Goal: Task Accomplishment & Management: Manage account settings

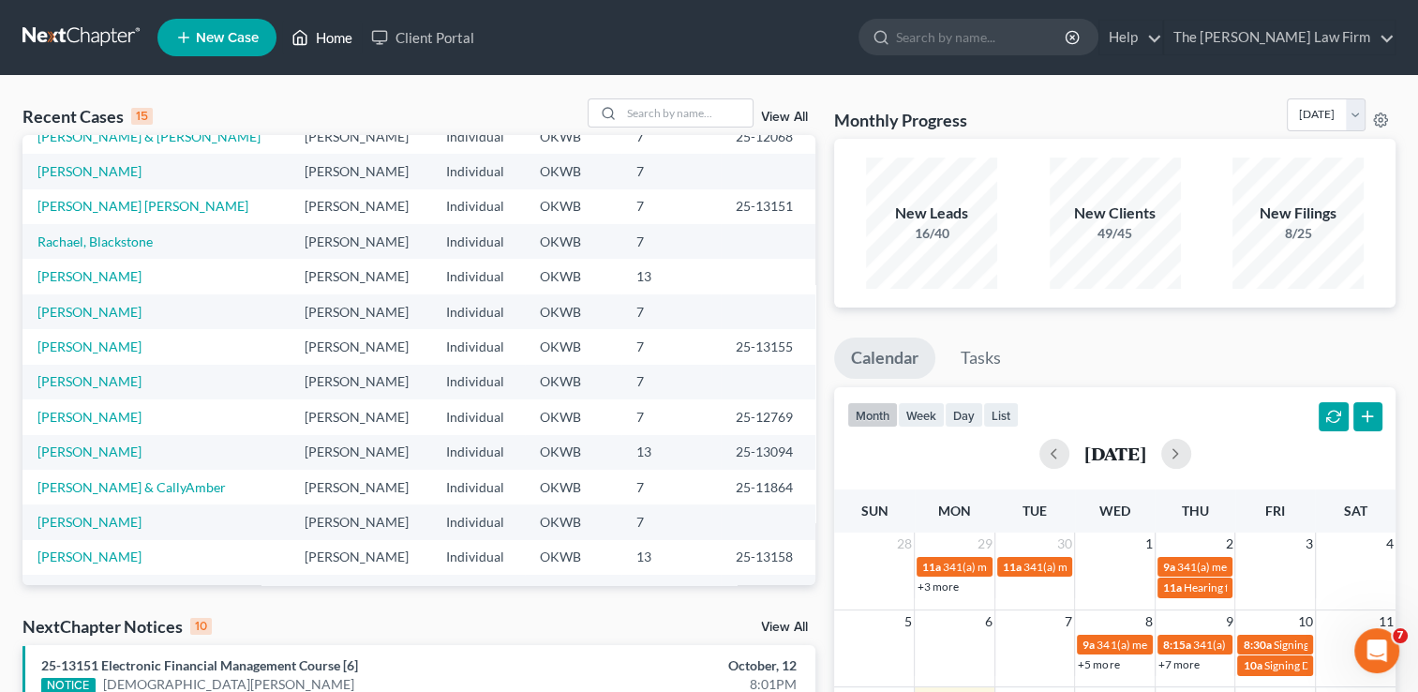
scroll to position [128, 0]
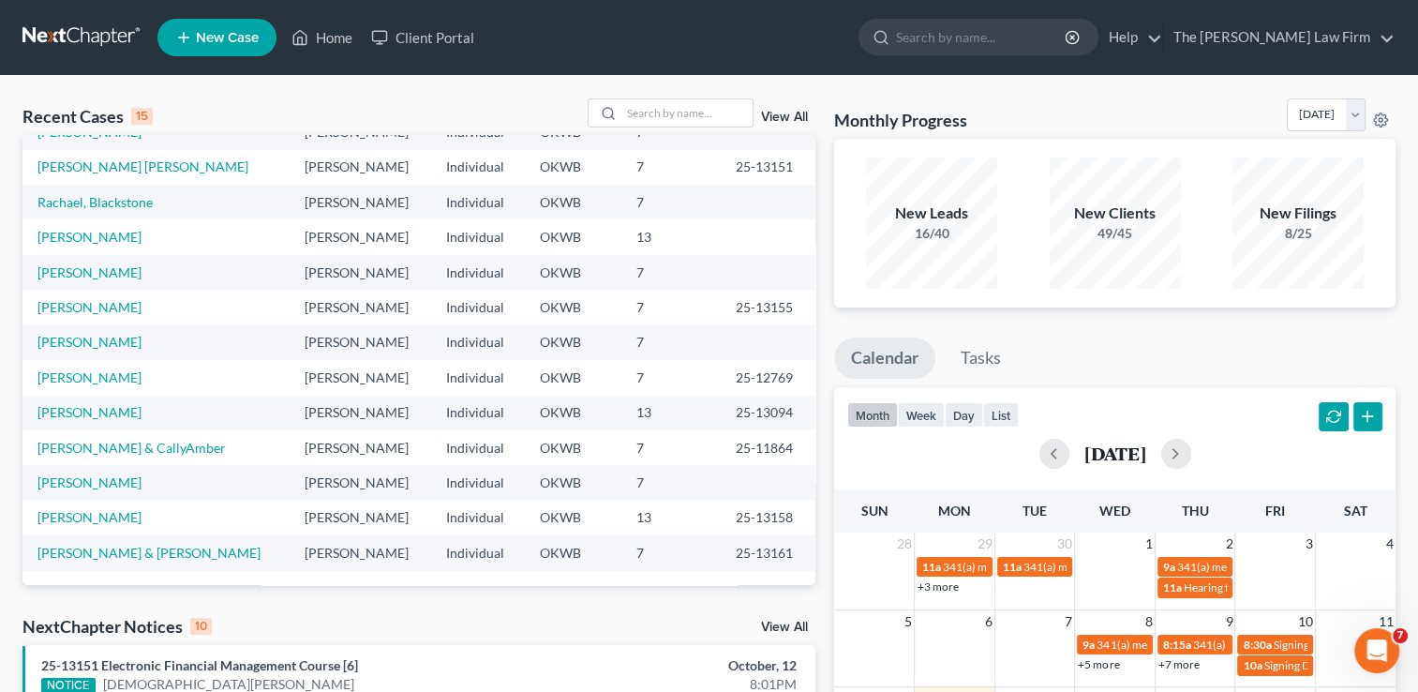
click at [771, 628] on link "View All" at bounding box center [784, 626] width 47 height 13
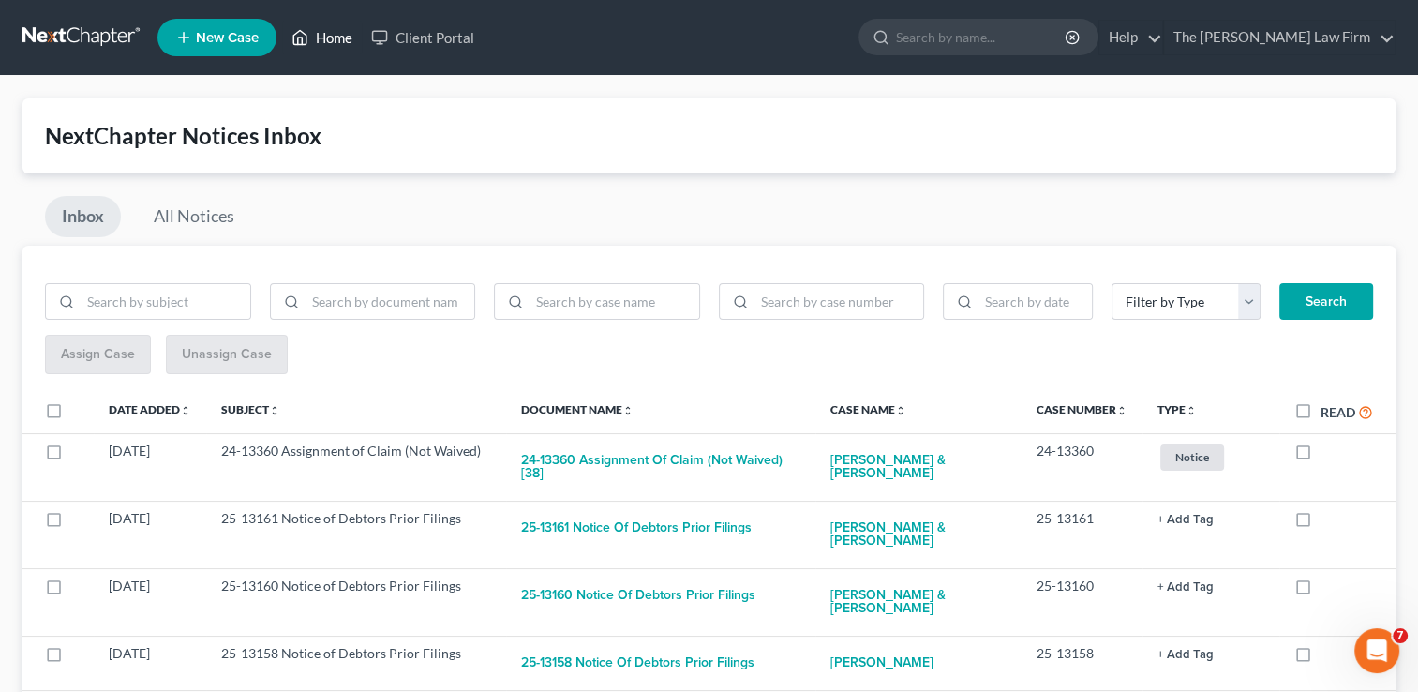
click at [330, 46] on link "Home" at bounding box center [322, 38] width 80 height 34
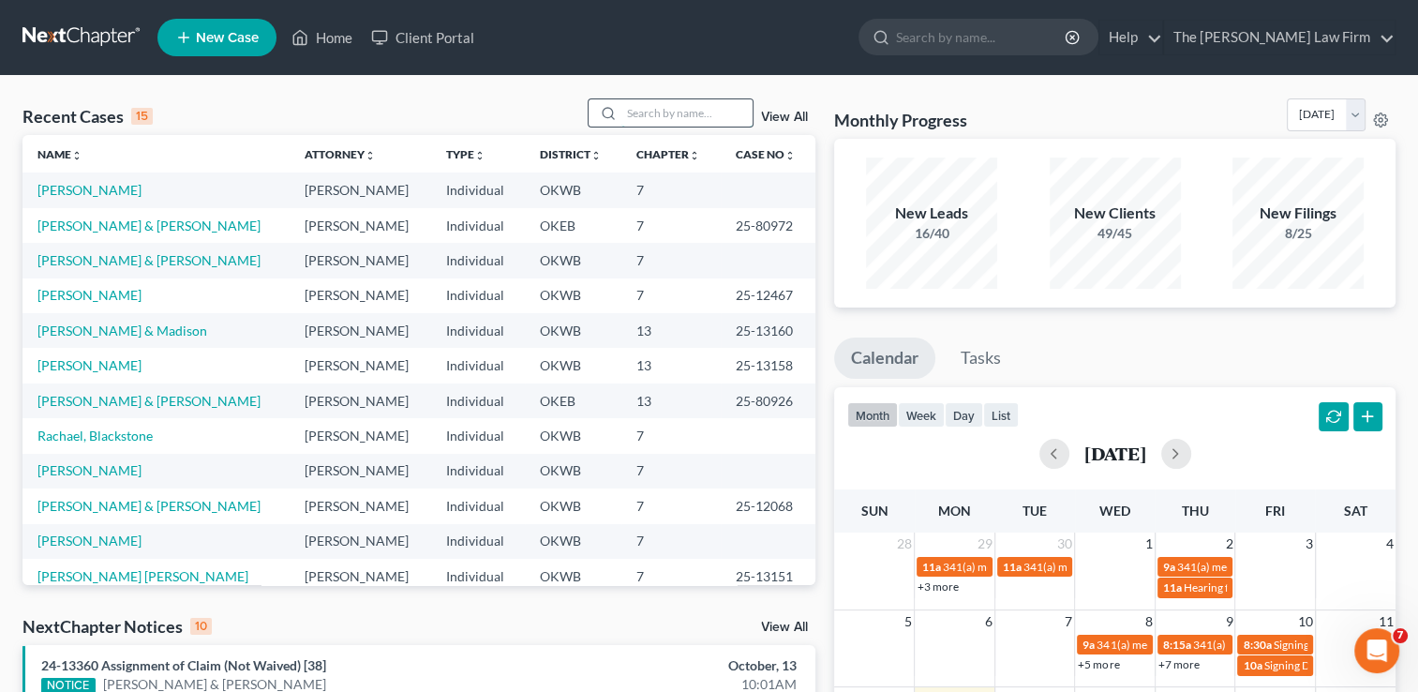
click at [685, 111] on input "search" at bounding box center [686, 112] width 131 height 27
click at [687, 109] on input "search" at bounding box center [686, 112] width 131 height 27
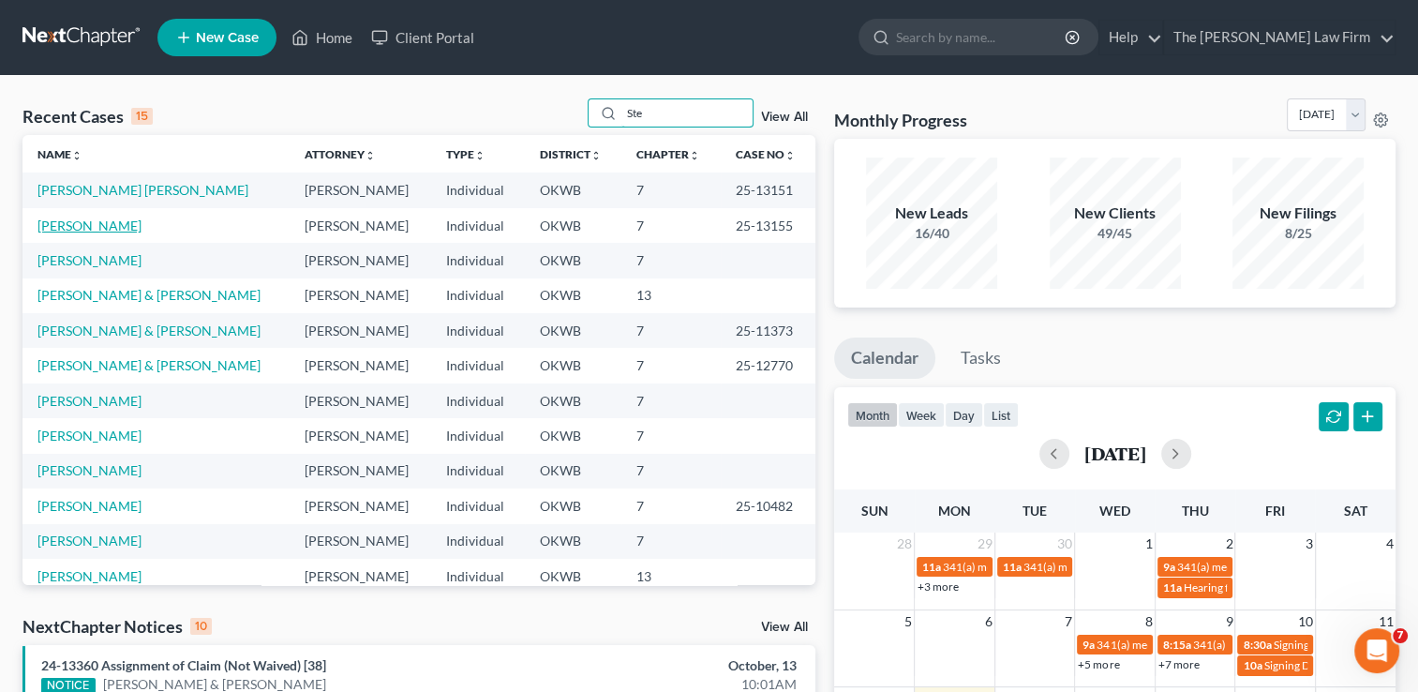
type input "Ste"
click at [64, 218] on link "[PERSON_NAME]" at bounding box center [89, 225] width 104 height 16
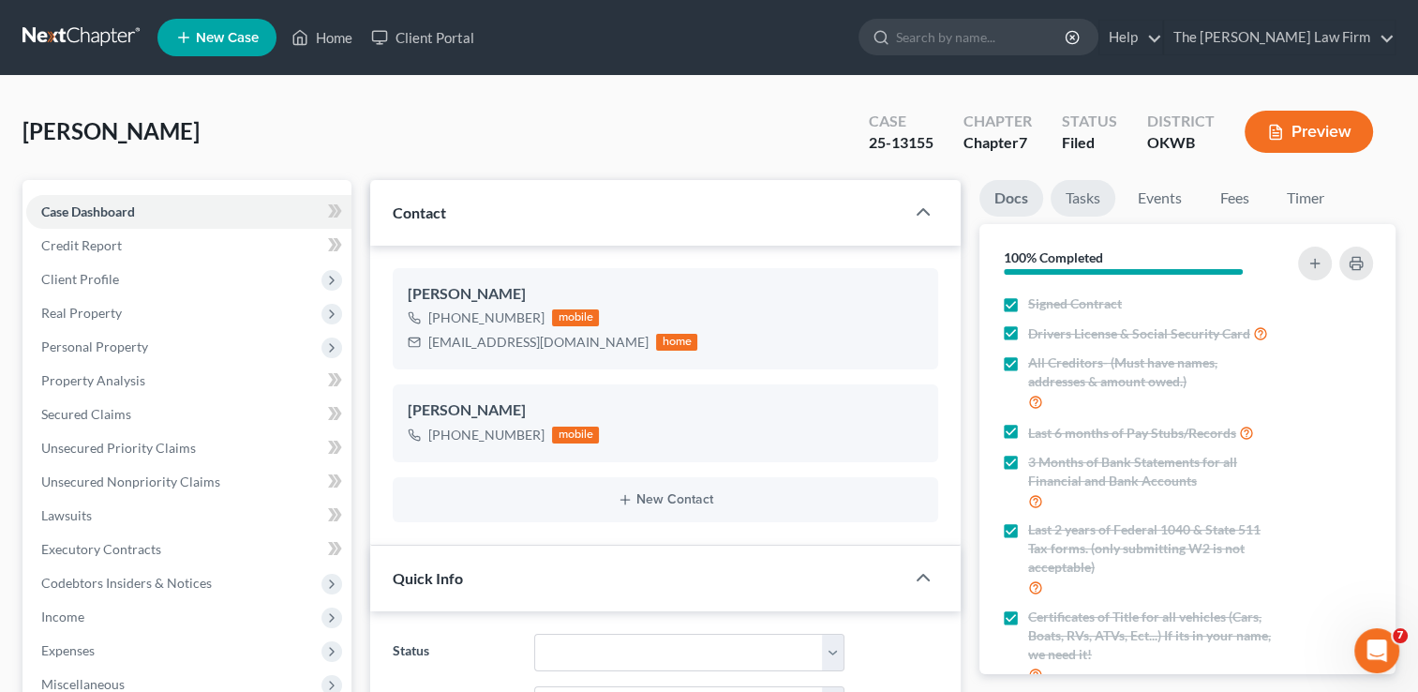
click at [1079, 202] on link "Tasks" at bounding box center [1082, 198] width 65 height 37
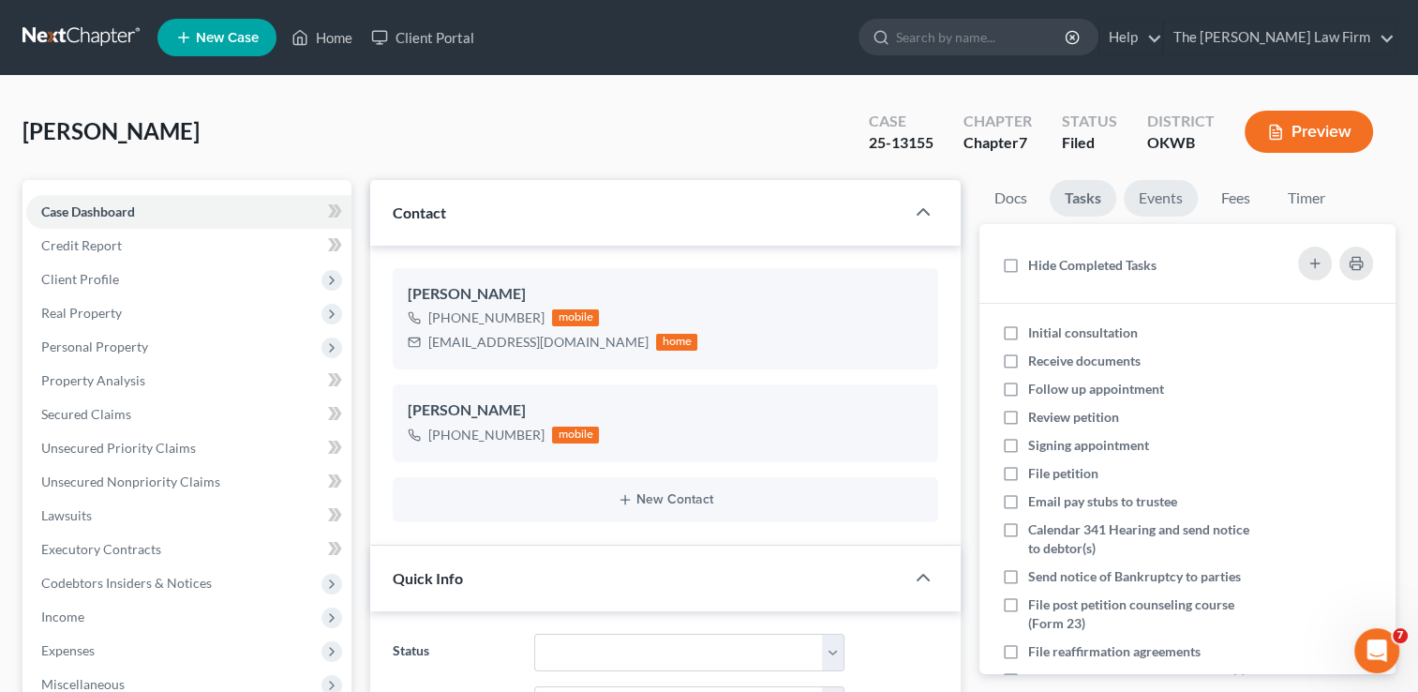
click at [1163, 201] on link "Events" at bounding box center [1160, 198] width 74 height 37
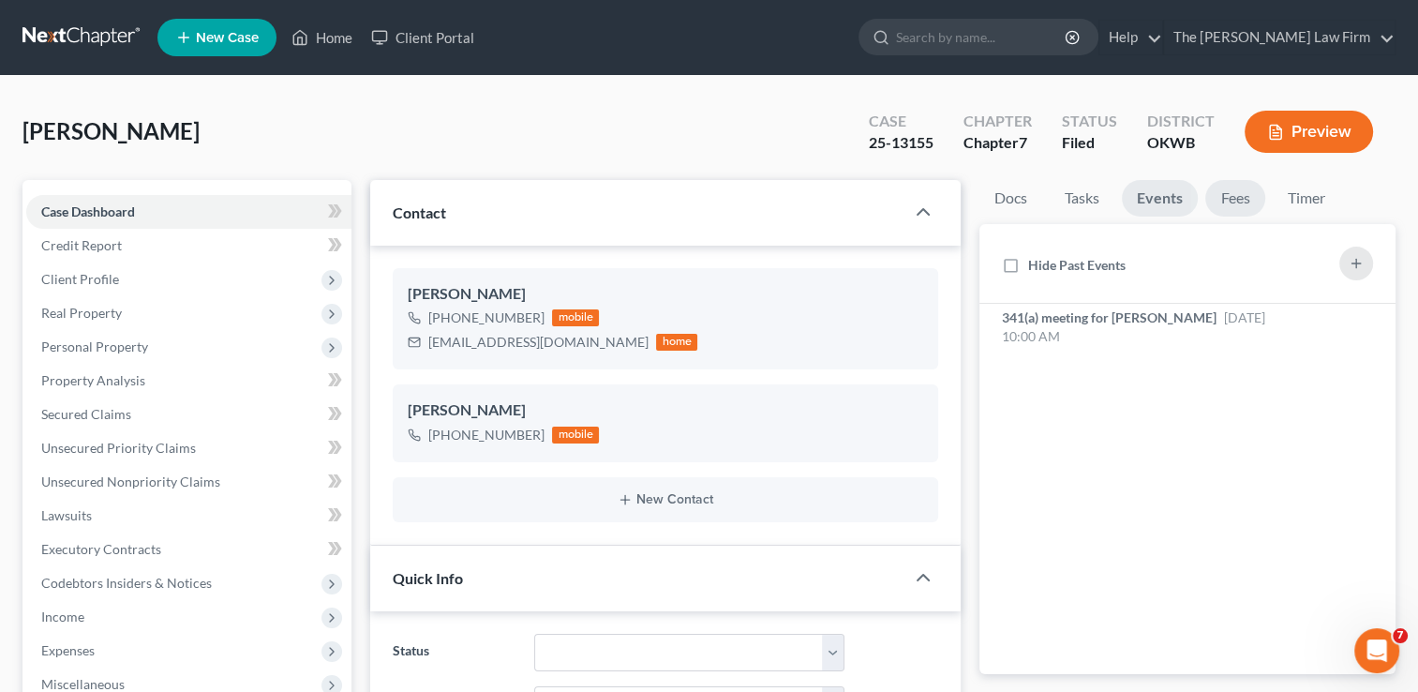
click at [1244, 198] on link "Fees" at bounding box center [1235, 198] width 60 height 37
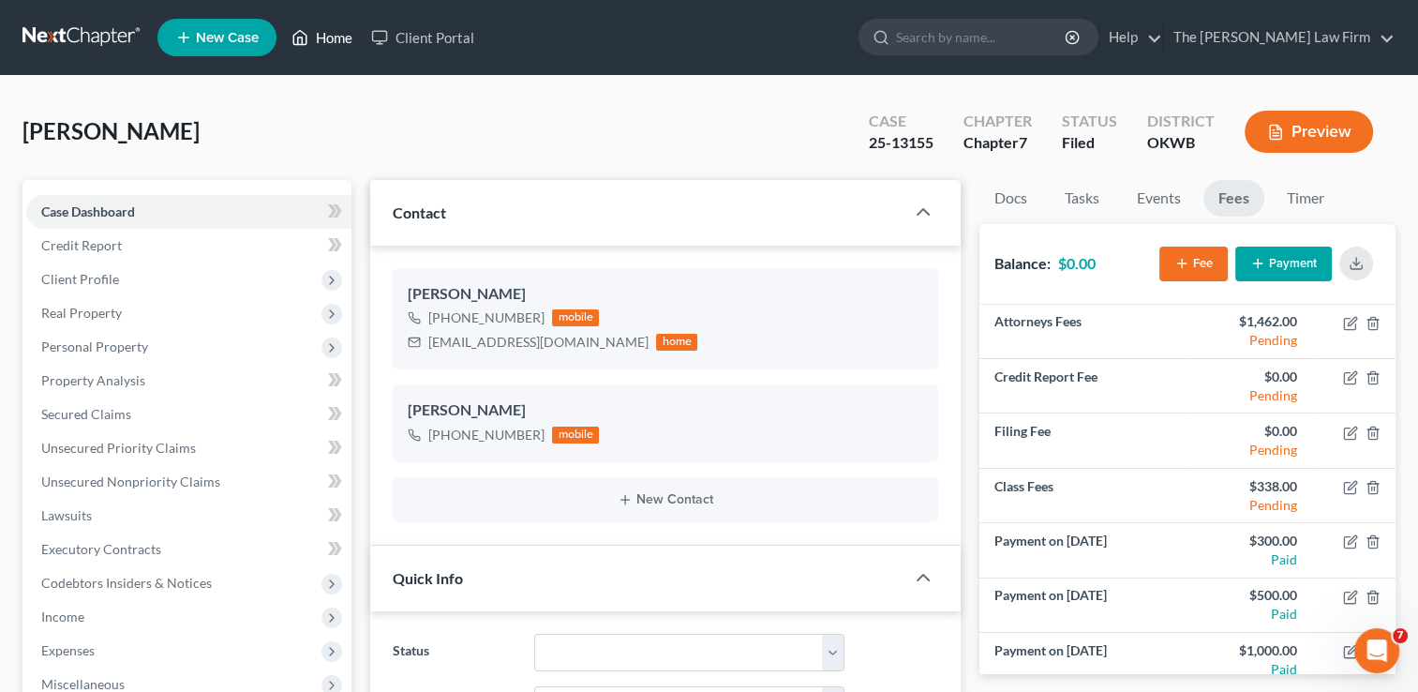
click at [320, 43] on link "Home" at bounding box center [322, 38] width 80 height 34
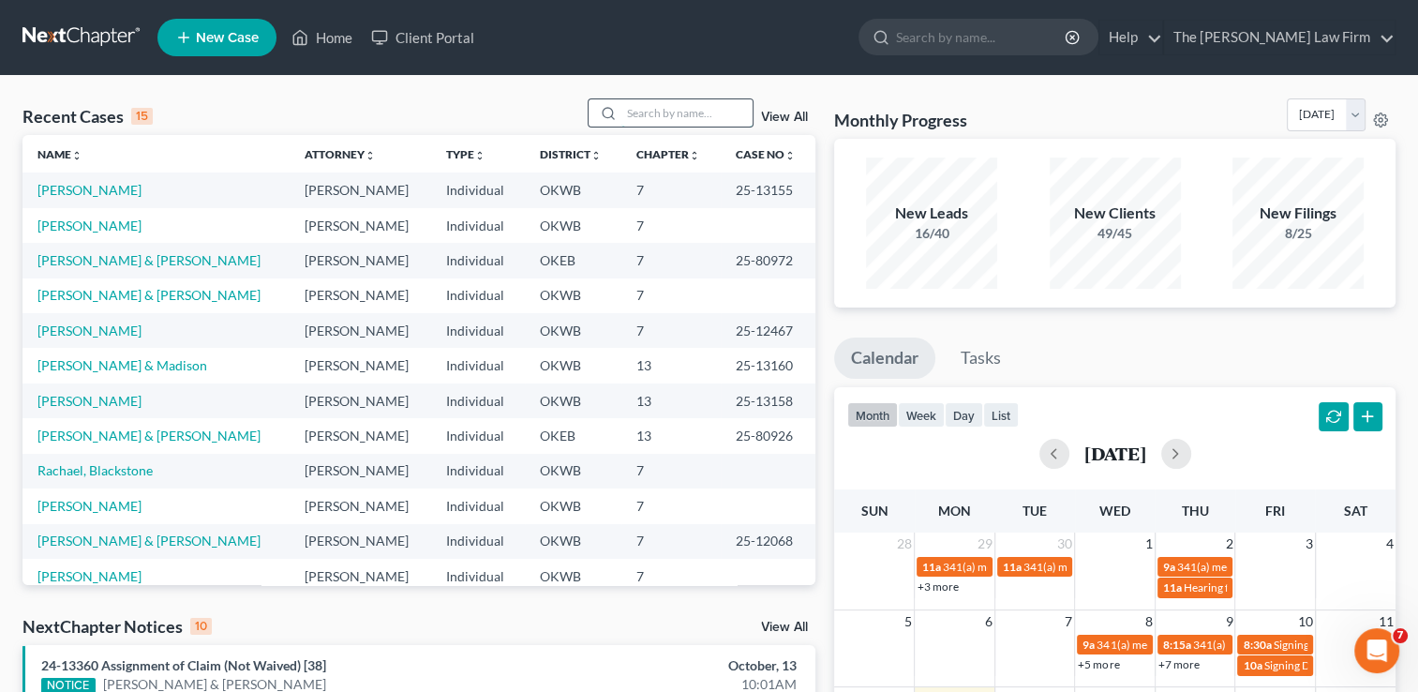
click at [675, 111] on input "search" at bounding box center [686, 112] width 131 height 27
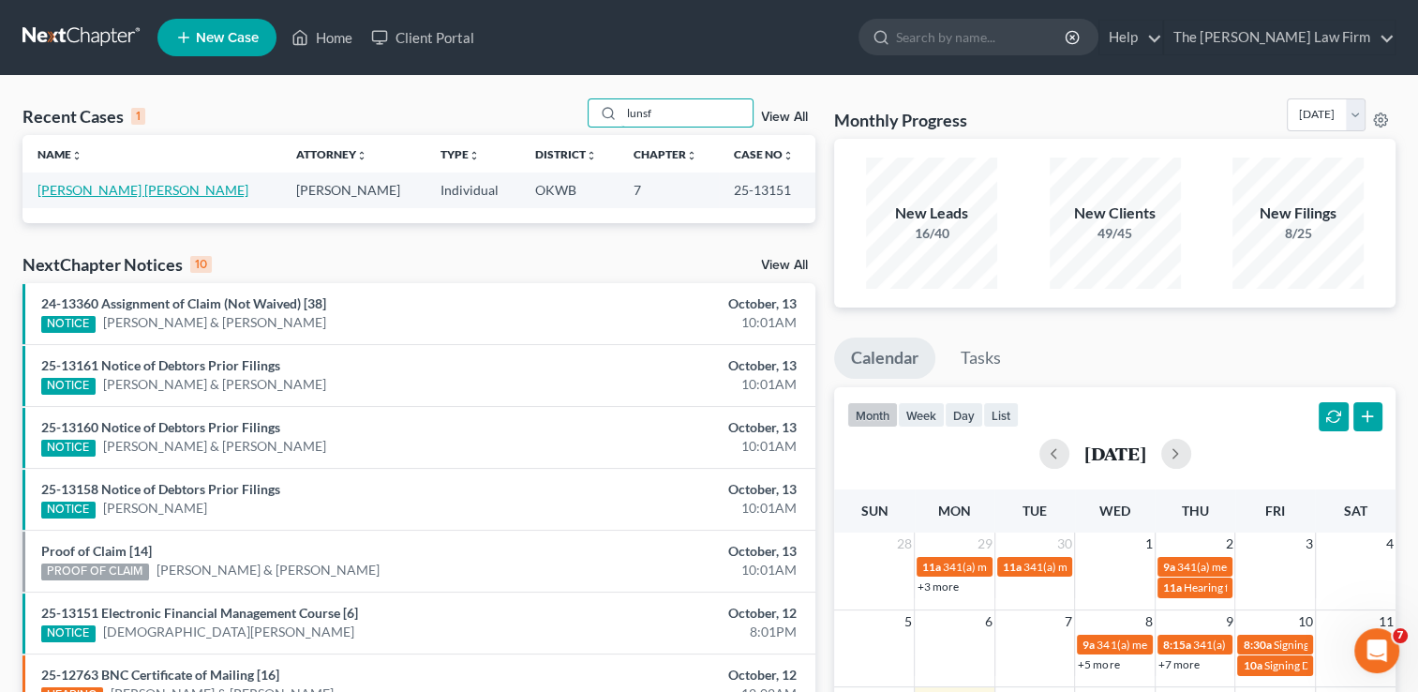
type input "lunsf"
click at [141, 195] on link "[PERSON_NAME] [PERSON_NAME]" at bounding box center [142, 190] width 211 height 16
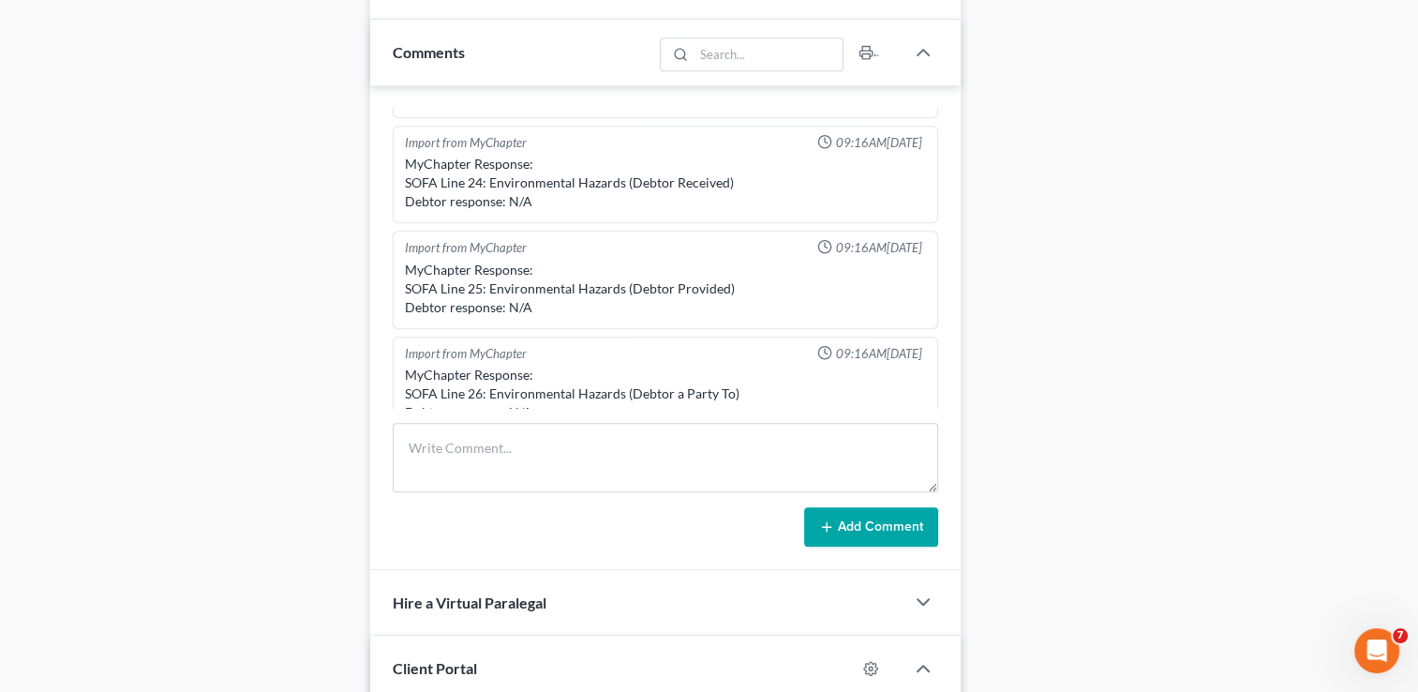
scroll to position [1312, 0]
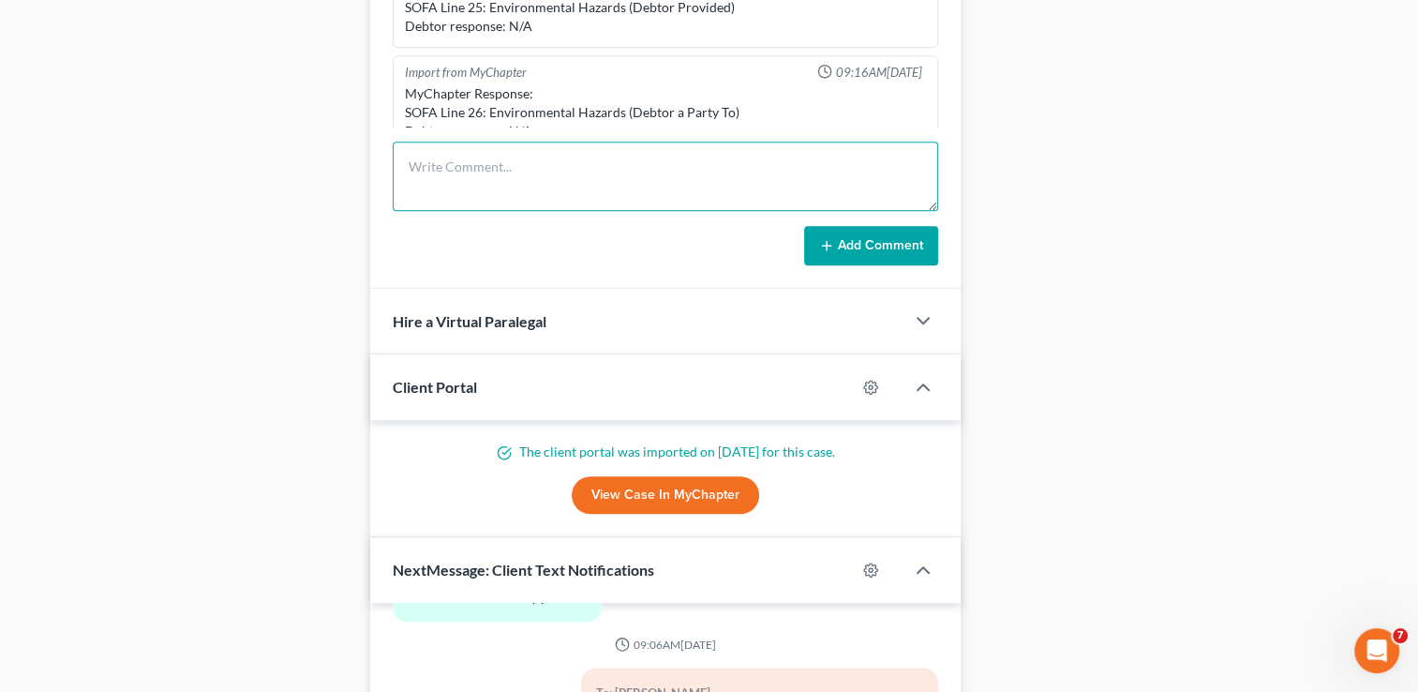
click at [570, 183] on textarea at bounding box center [665, 175] width 545 height 69
type textarea "All docs uploaded to AXOS"
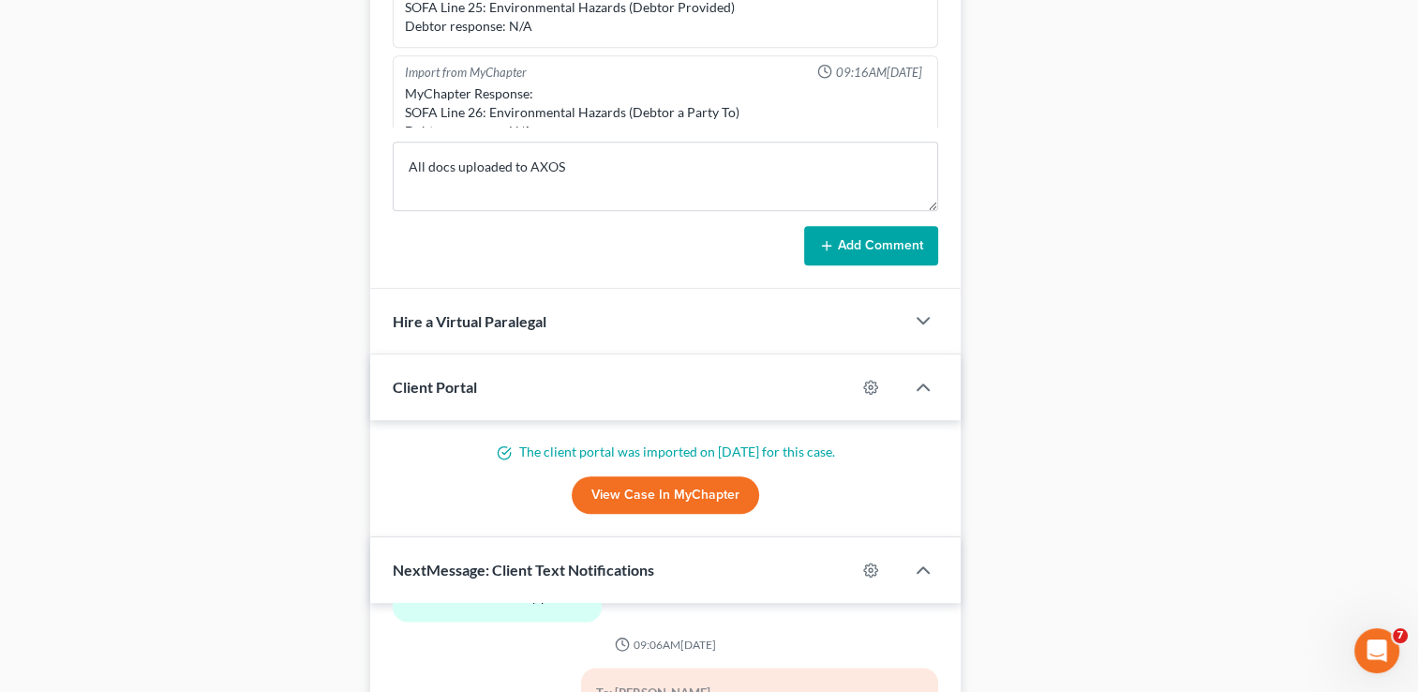
click at [823, 238] on icon at bounding box center [826, 245] width 15 height 15
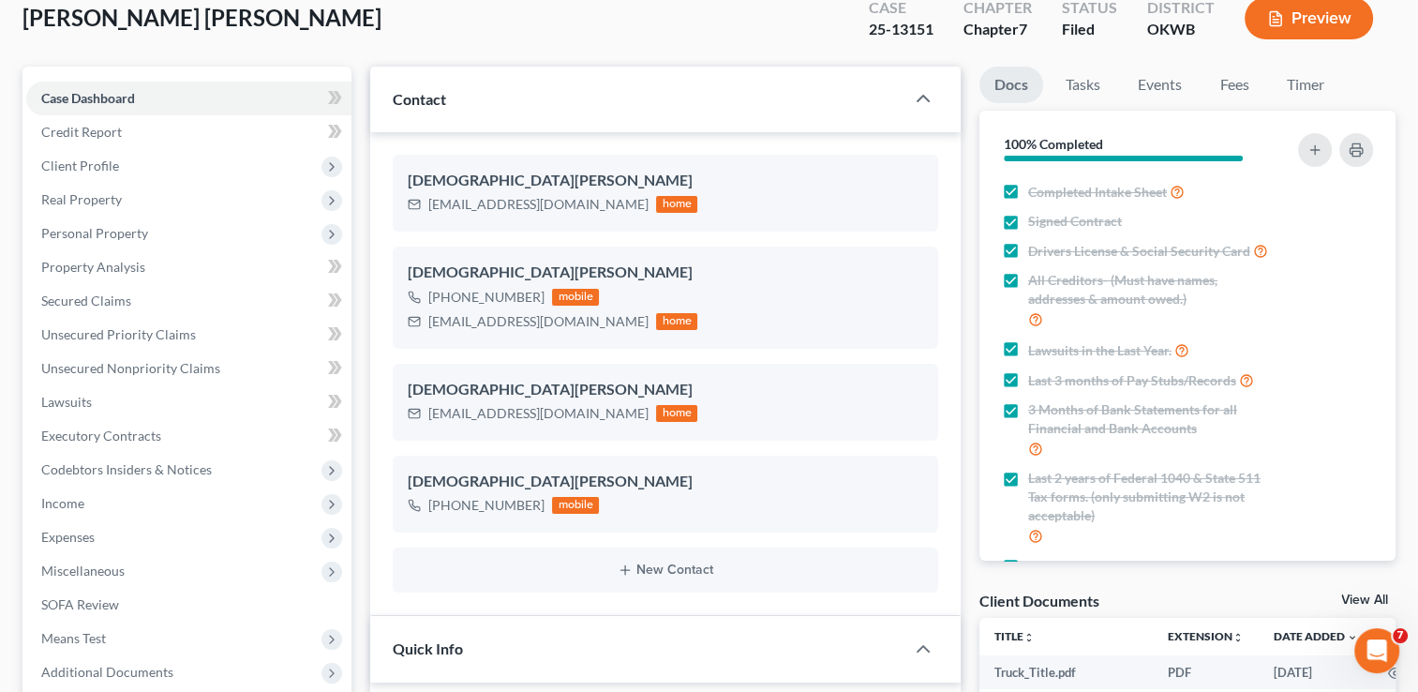
scroll to position [0, 0]
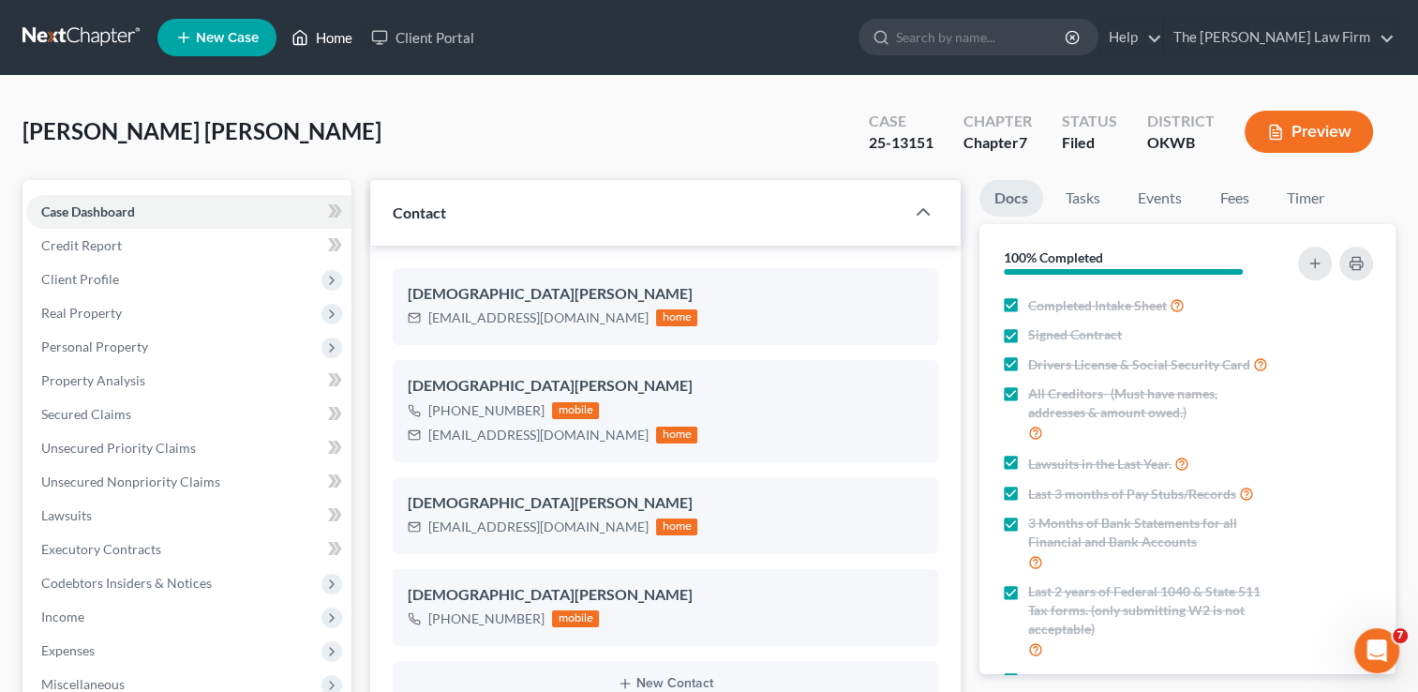
click at [336, 30] on link "Home" at bounding box center [322, 38] width 80 height 34
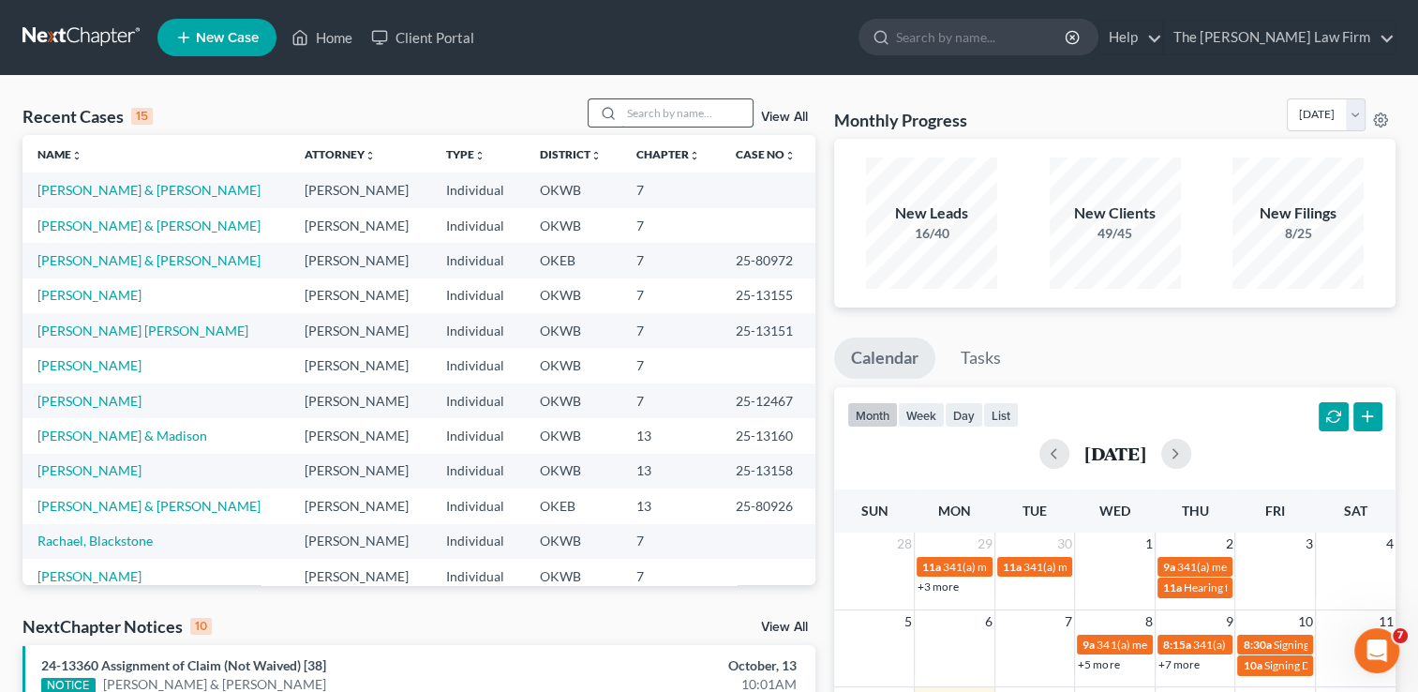
click at [670, 109] on input "search" at bounding box center [686, 112] width 131 height 27
type input "[PERSON_NAME]"
click at [488, 110] on div "Recent Cases 15 [PERSON_NAME] View All" at bounding box center [418, 116] width 793 height 37
click at [487, 106] on div "Recent Cases 15 [PERSON_NAME] View All" at bounding box center [418, 116] width 793 height 37
click at [487, 104] on div "Recent Cases 15 [PERSON_NAME] View All" at bounding box center [418, 116] width 793 height 37
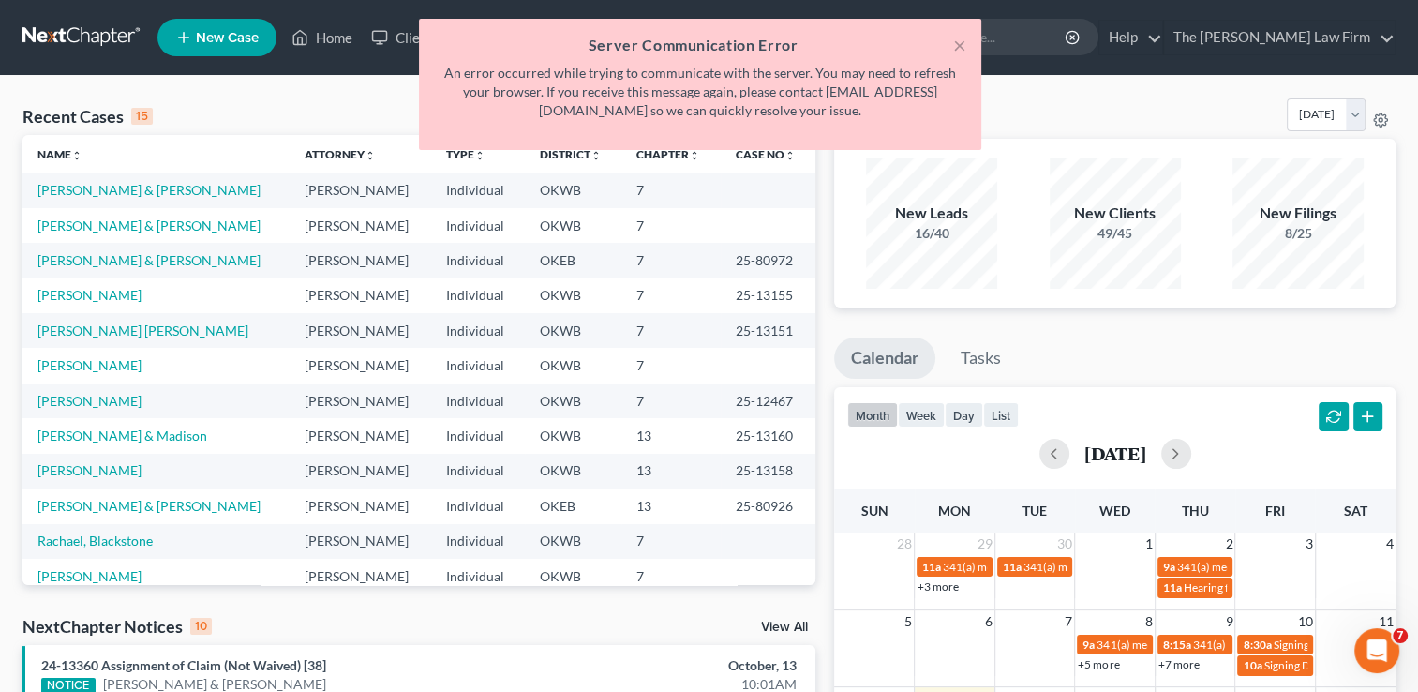
click at [370, 104] on div "× Server Communication Error An error occurred while trying to communicate with…" at bounding box center [700, 89] width 1418 height 141
click at [1089, 129] on div "× Server Communication Error An error occurred while trying to communicate with…" at bounding box center [700, 89] width 1418 height 141
click at [1086, 117] on div "× Server Communication Error An error occurred while trying to communicate with…" at bounding box center [700, 89] width 1418 height 141
click at [1085, 115] on div "× Server Communication Error An error occurred while trying to communicate with…" at bounding box center [700, 89] width 1418 height 141
click at [956, 39] on button "×" at bounding box center [959, 45] width 13 height 22
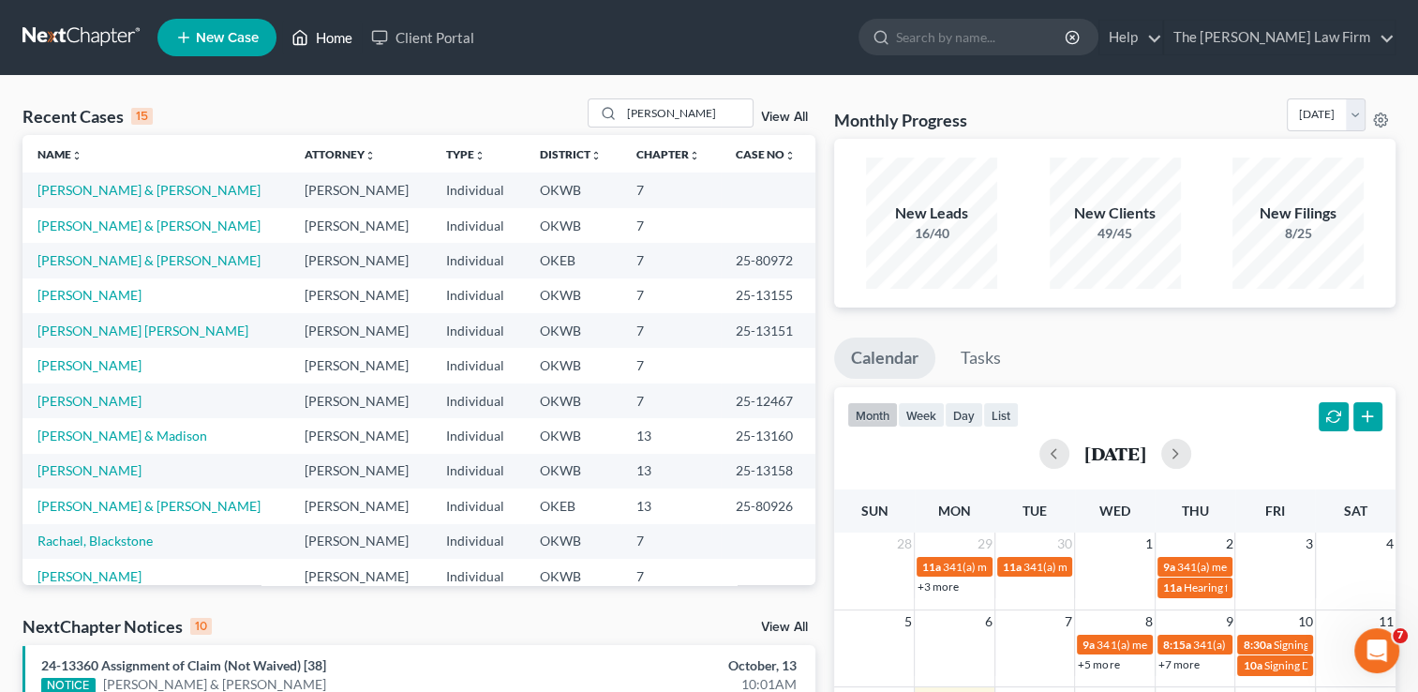
click at [314, 37] on link "Home" at bounding box center [322, 38] width 80 height 34
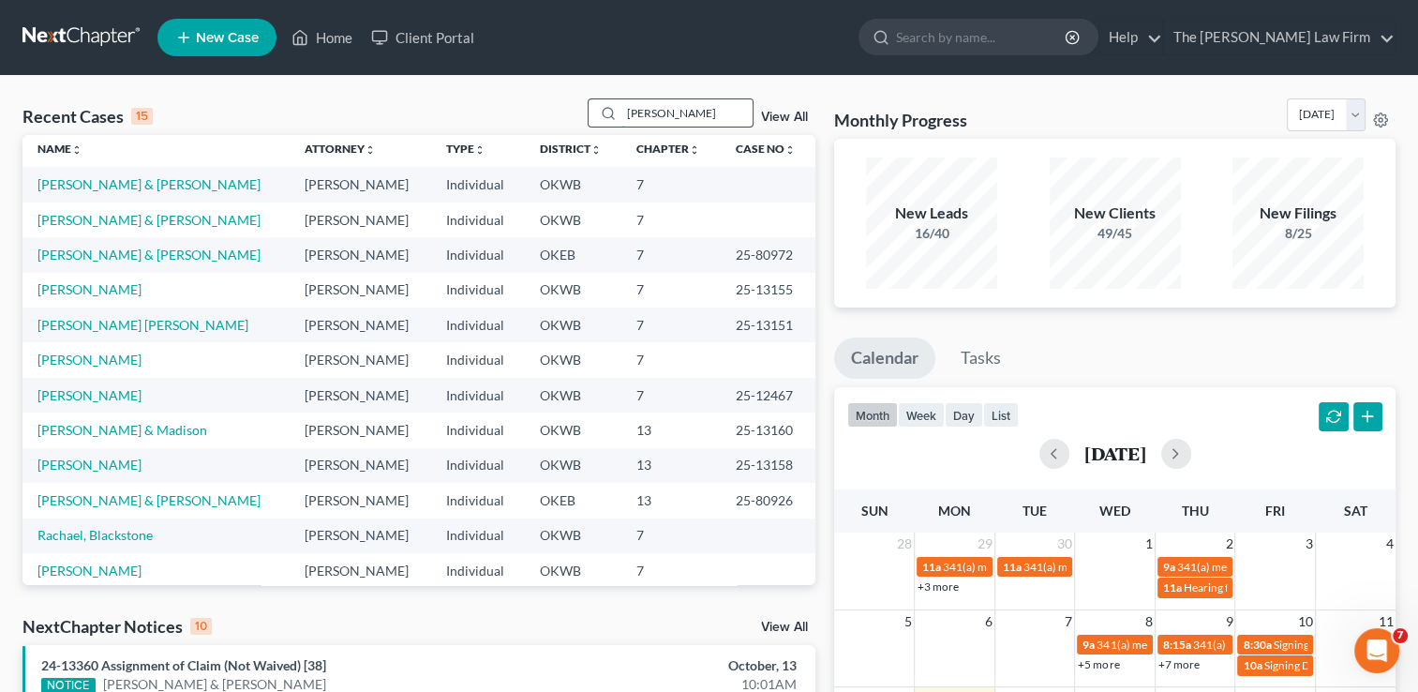
click at [703, 108] on input "[PERSON_NAME]" at bounding box center [686, 112] width 131 height 27
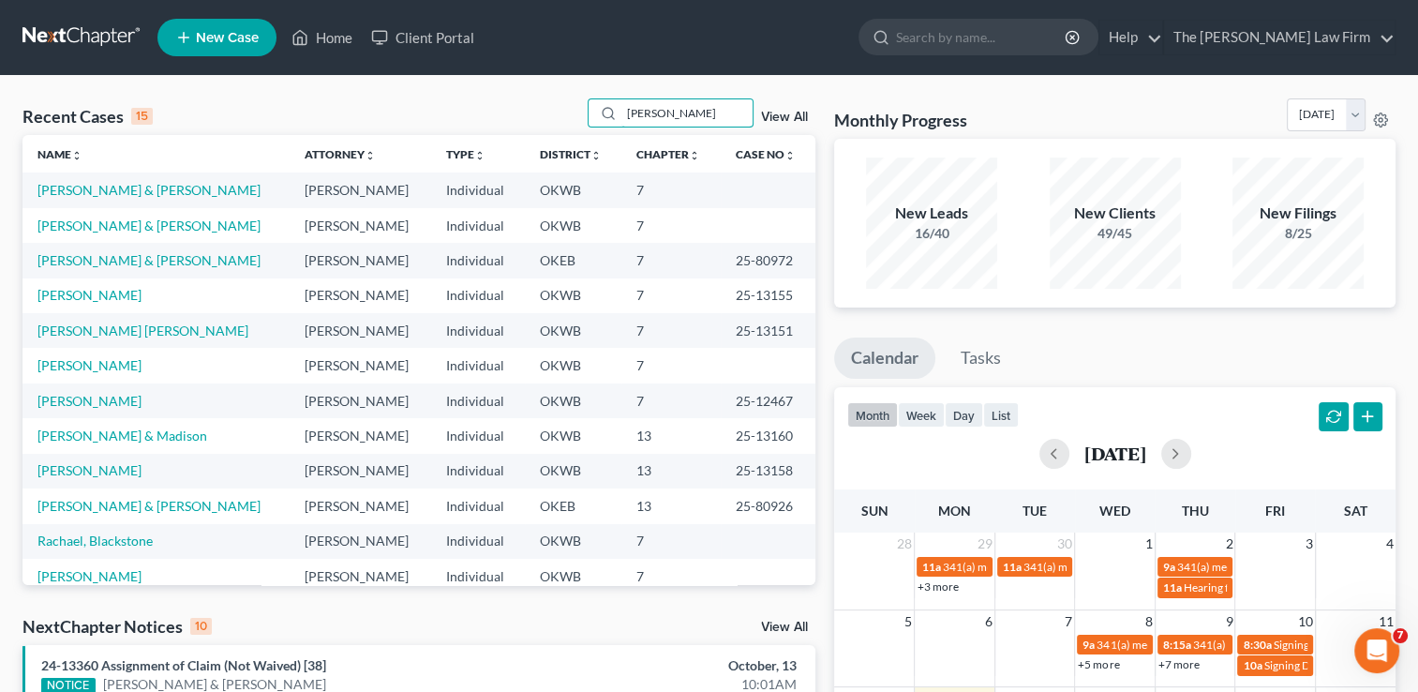
drag, startPoint x: 701, startPoint y: 109, endPoint x: 534, endPoint y: 103, distance: 166.9
click at [508, 109] on div "Recent Cases 15 [PERSON_NAME] View All" at bounding box center [418, 116] width 793 height 37
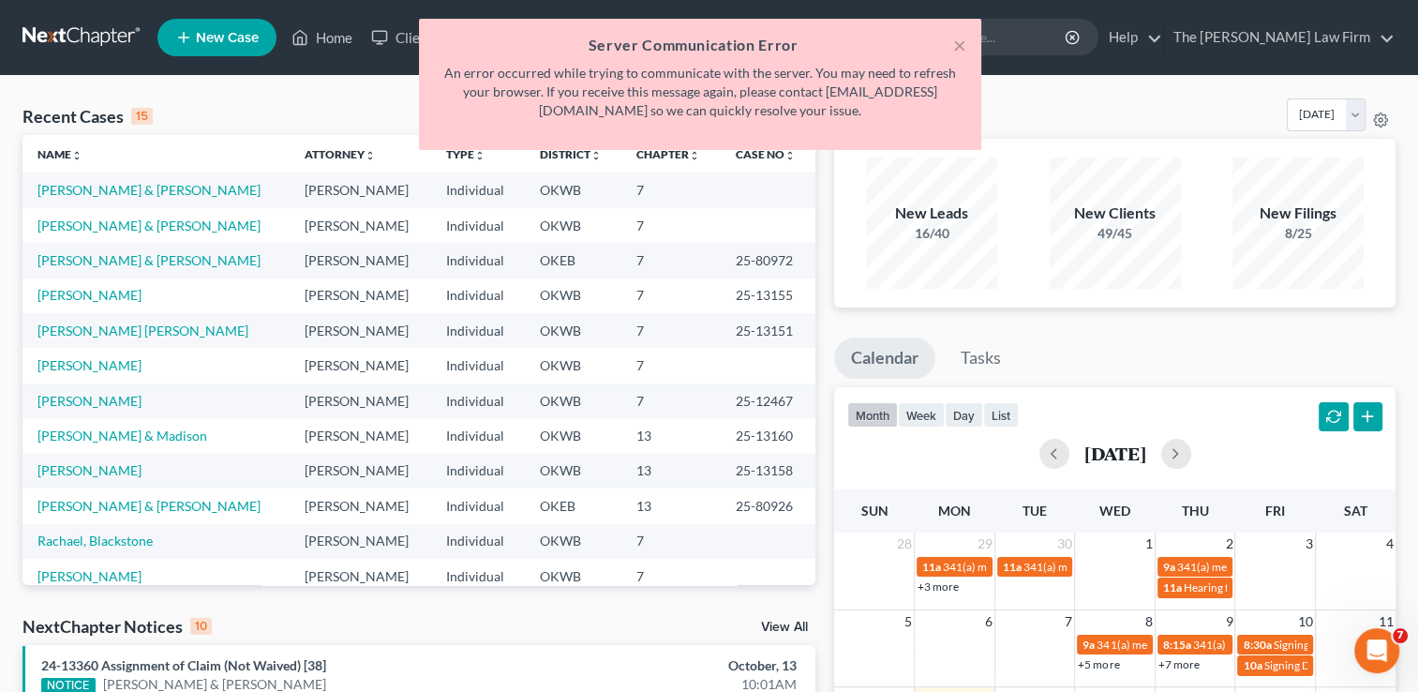
click at [396, 112] on div "× Server Communication Error An error occurred while trying to communicate with…" at bounding box center [700, 89] width 1418 height 141
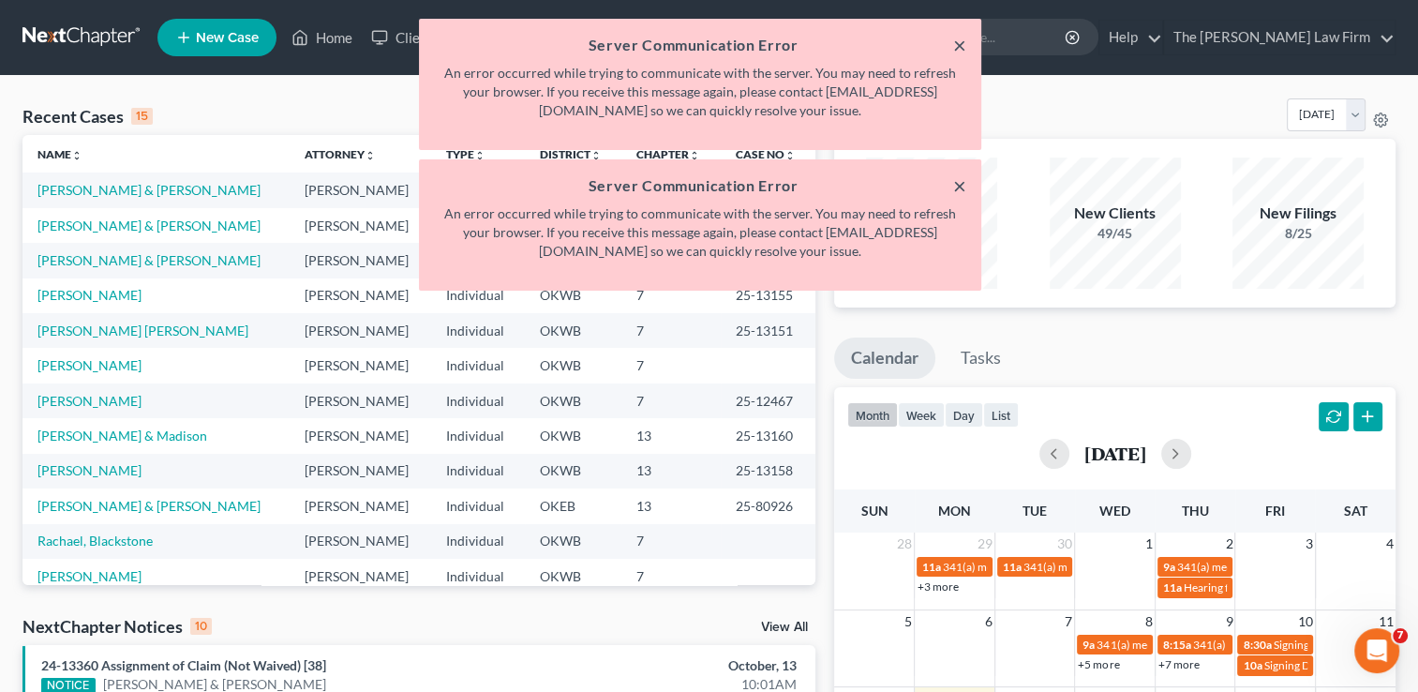
click at [956, 51] on button "×" at bounding box center [959, 45] width 13 height 22
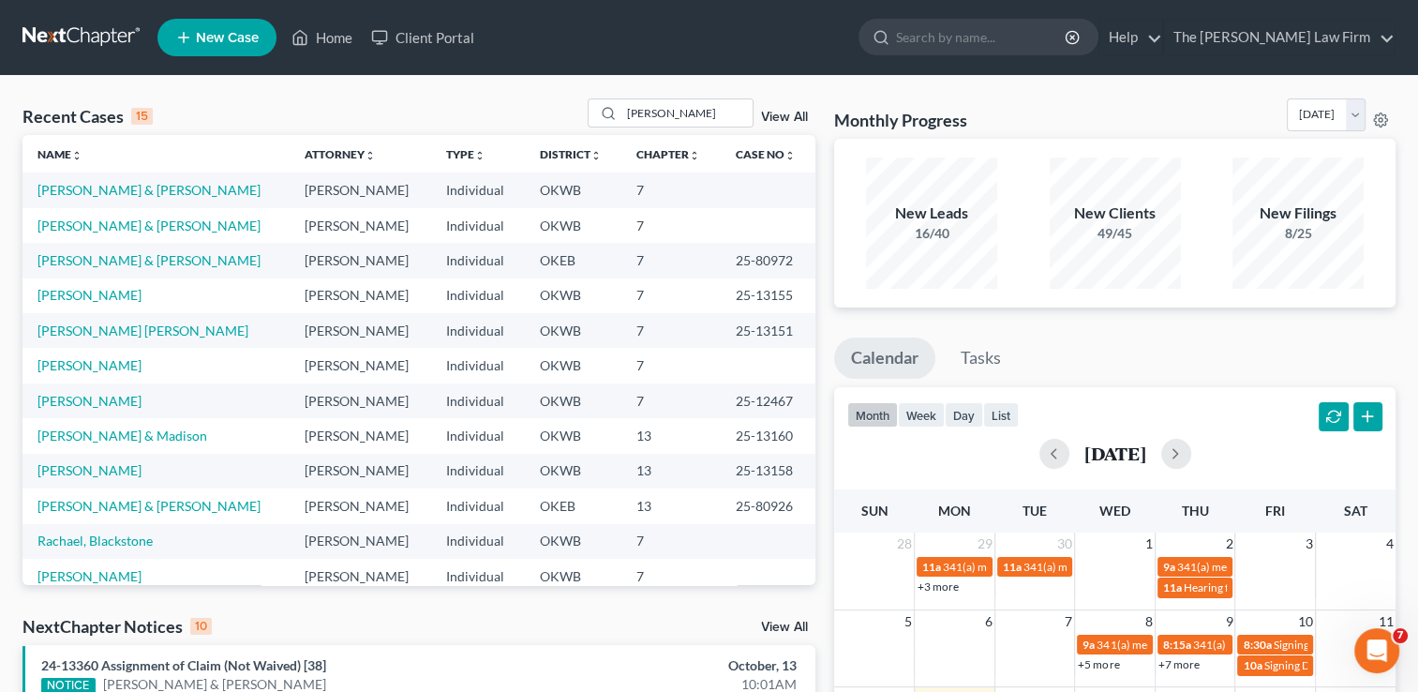
click at [1067, 318] on div "Monthly Progress Bankruptcy Bankruptcy [DATE] [DATE] [DATE] [DATE] [DATE] [DATE…" at bounding box center [1115, 695] width 580 height 1194
click at [1005, 290] on div "New Leads 16/40" at bounding box center [932, 223] width 184 height 139
click at [708, 108] on input "[PERSON_NAME]" at bounding box center [686, 112] width 131 height 27
type input "m"
click at [717, 116] on input "search" at bounding box center [686, 112] width 131 height 27
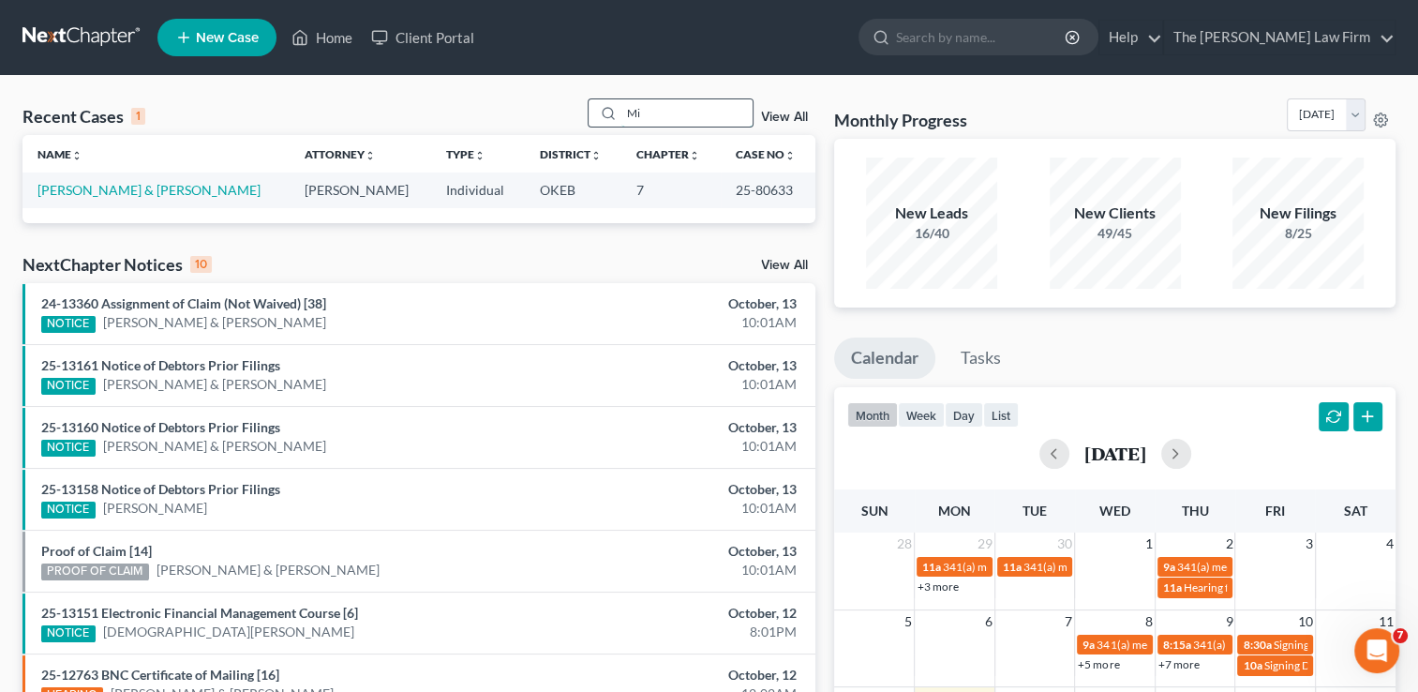
type input "M"
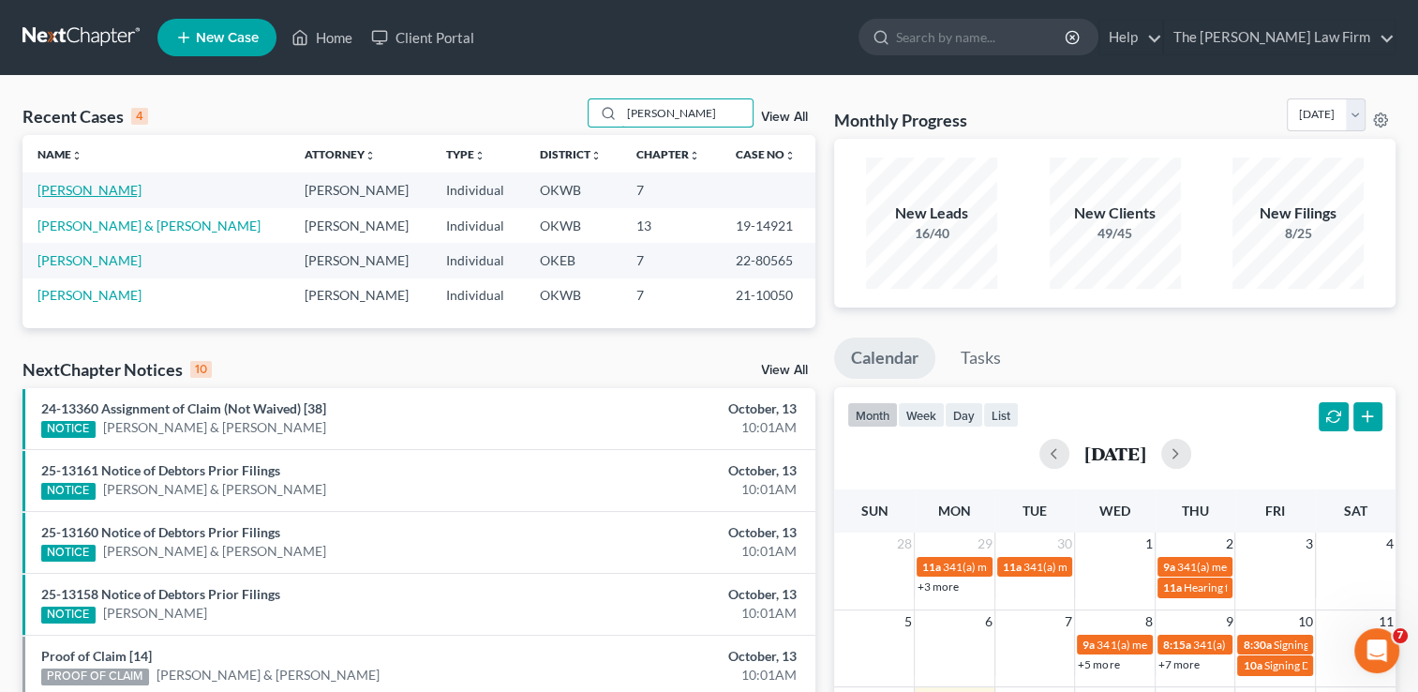
type input "[PERSON_NAME]"
click at [83, 186] on link "[PERSON_NAME]" at bounding box center [89, 190] width 104 height 16
select select "2"
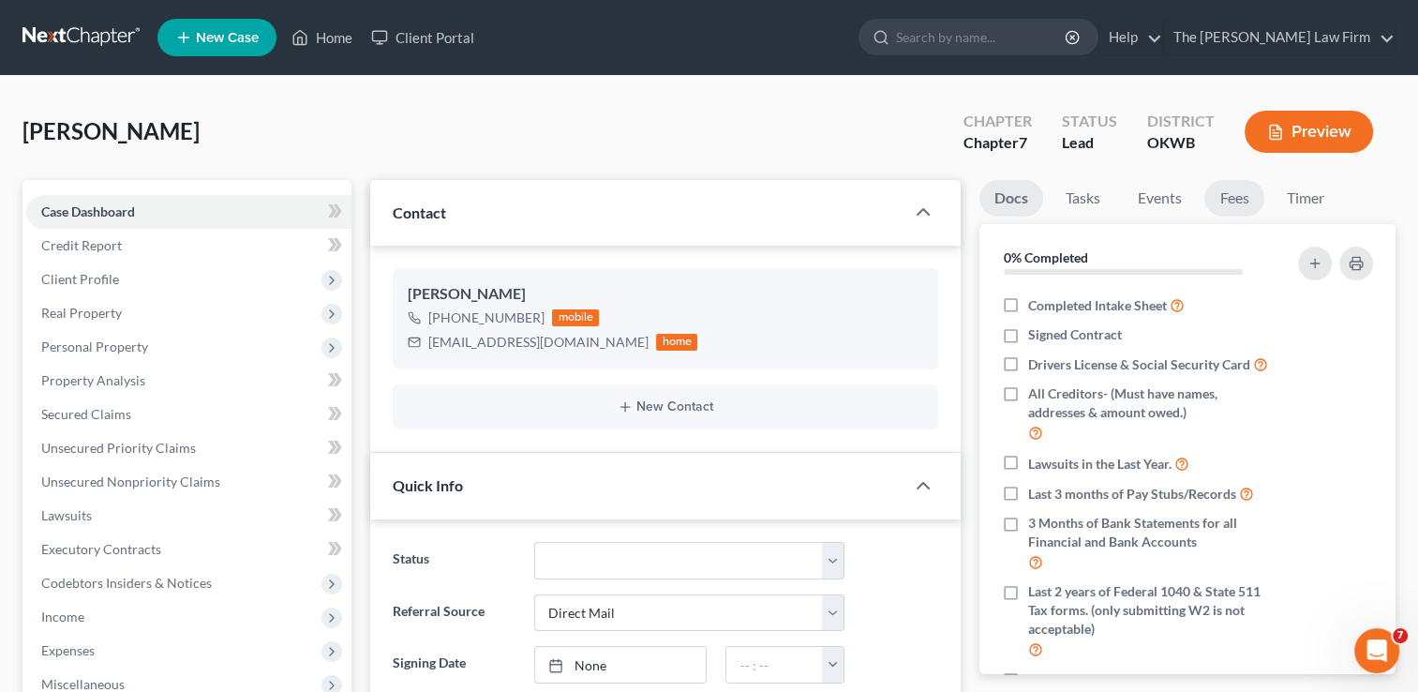
click at [1259, 195] on link "Fees" at bounding box center [1234, 198] width 60 height 37
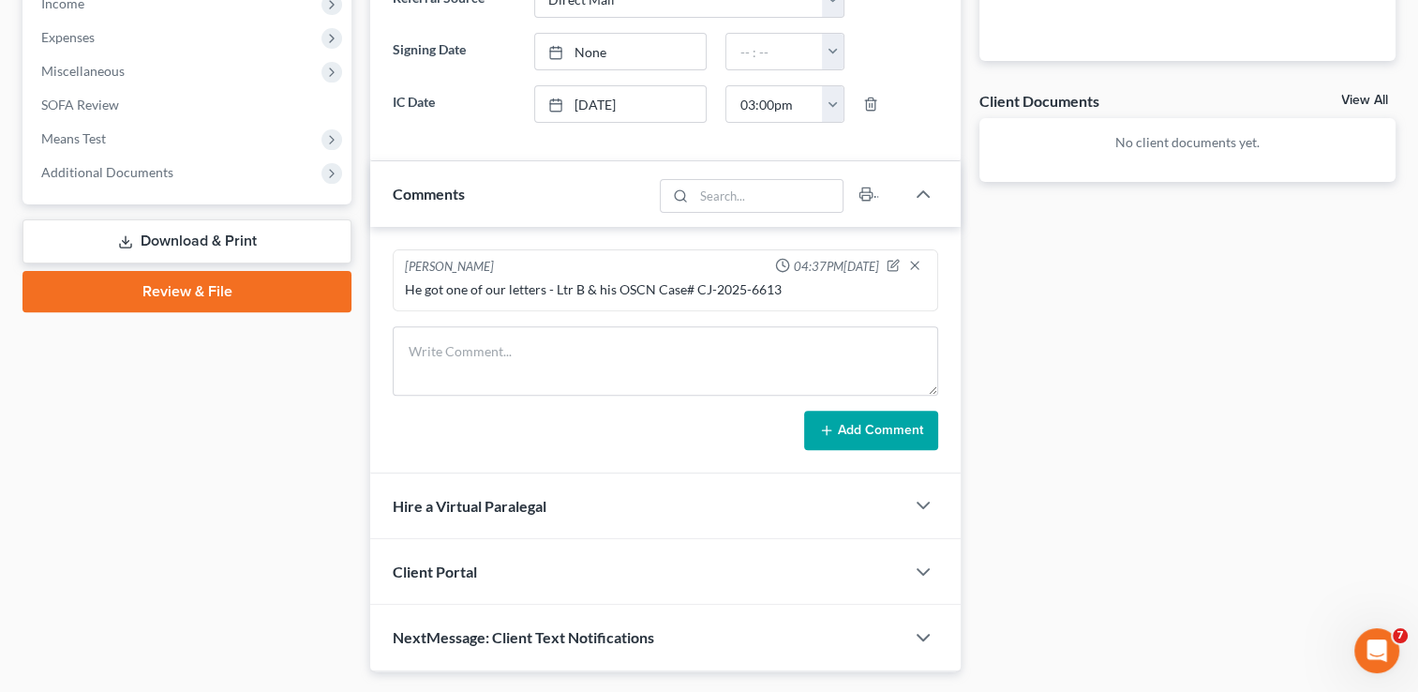
scroll to position [656, 0]
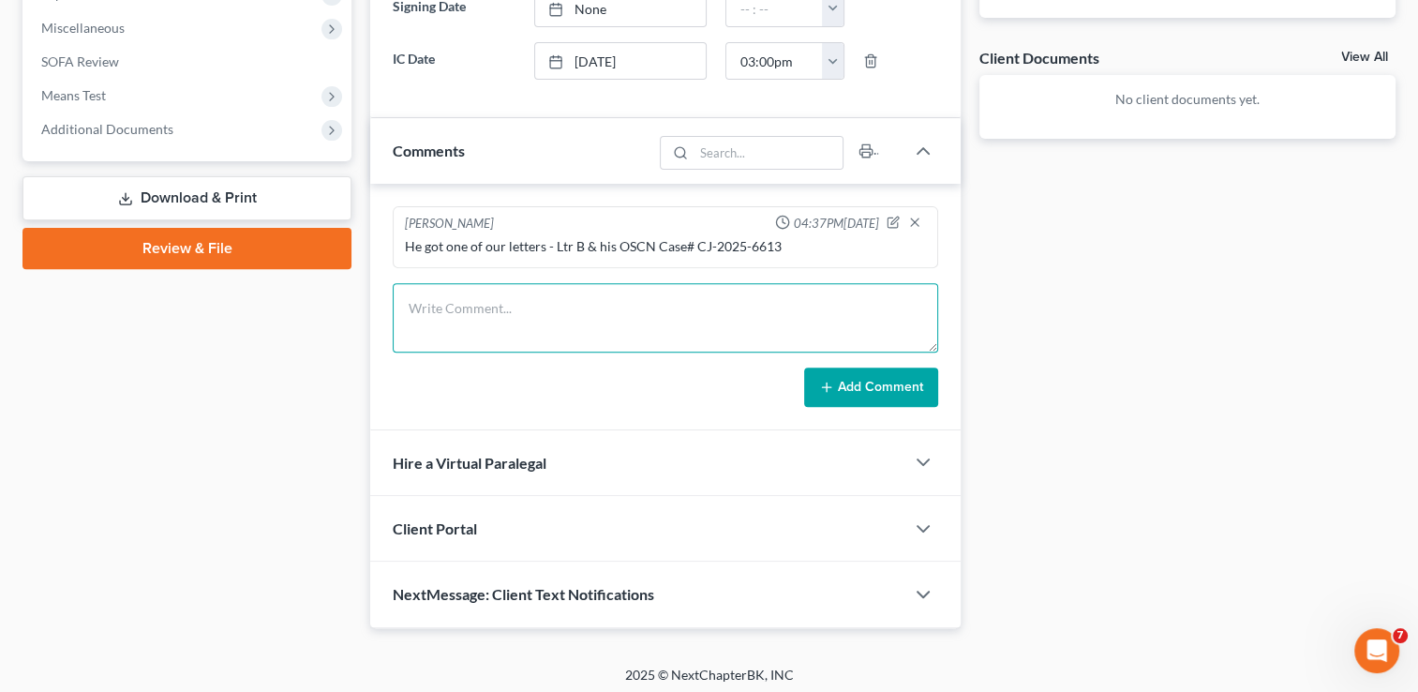
click at [759, 305] on textarea at bounding box center [665, 317] width 545 height 69
type textarea "[PERSON_NAME] emailed contract to client on 10/10"
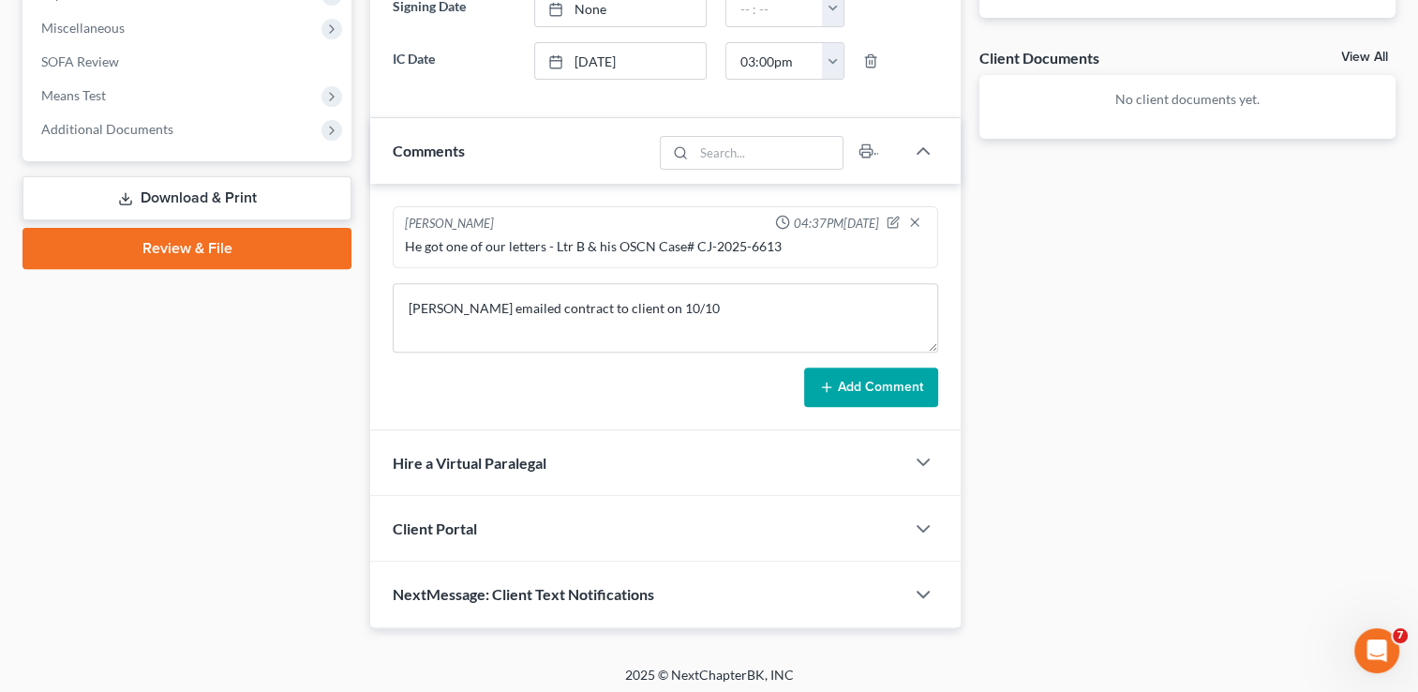
click at [845, 398] on button "Add Comment" at bounding box center [871, 386] width 134 height 39
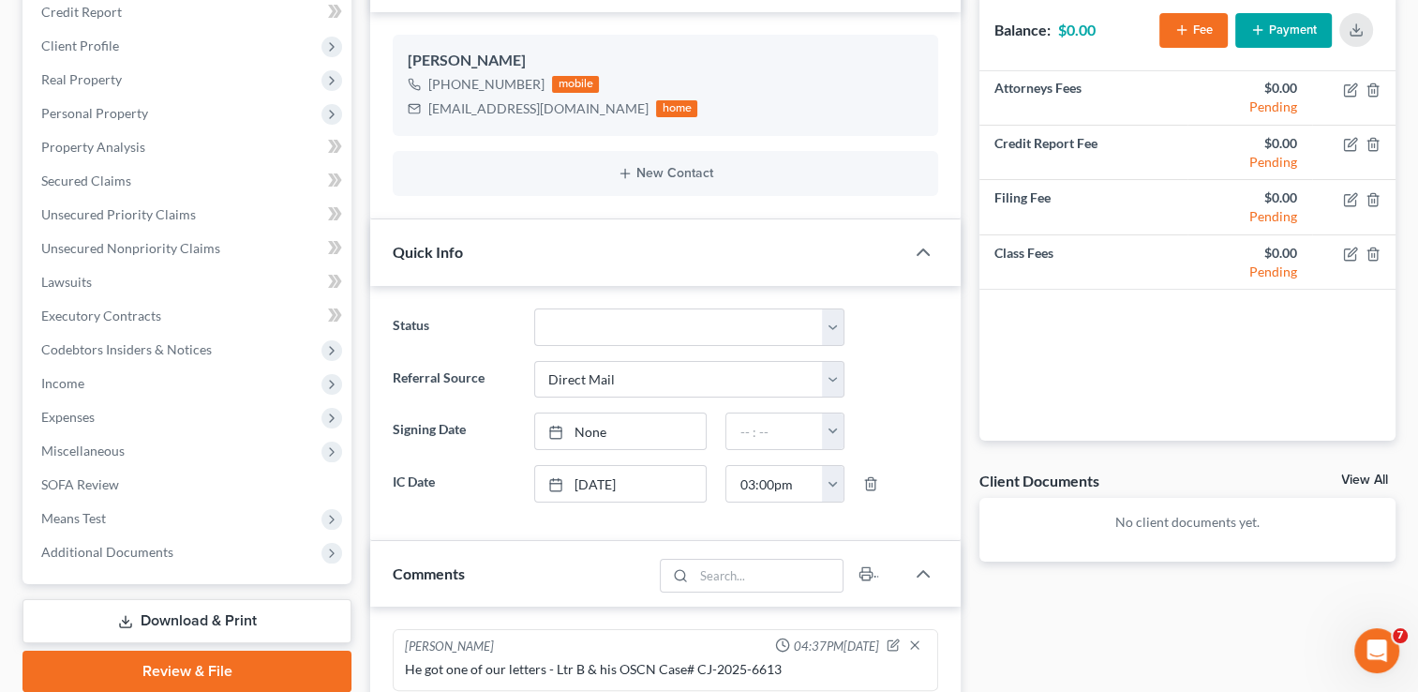
scroll to position [0, 0]
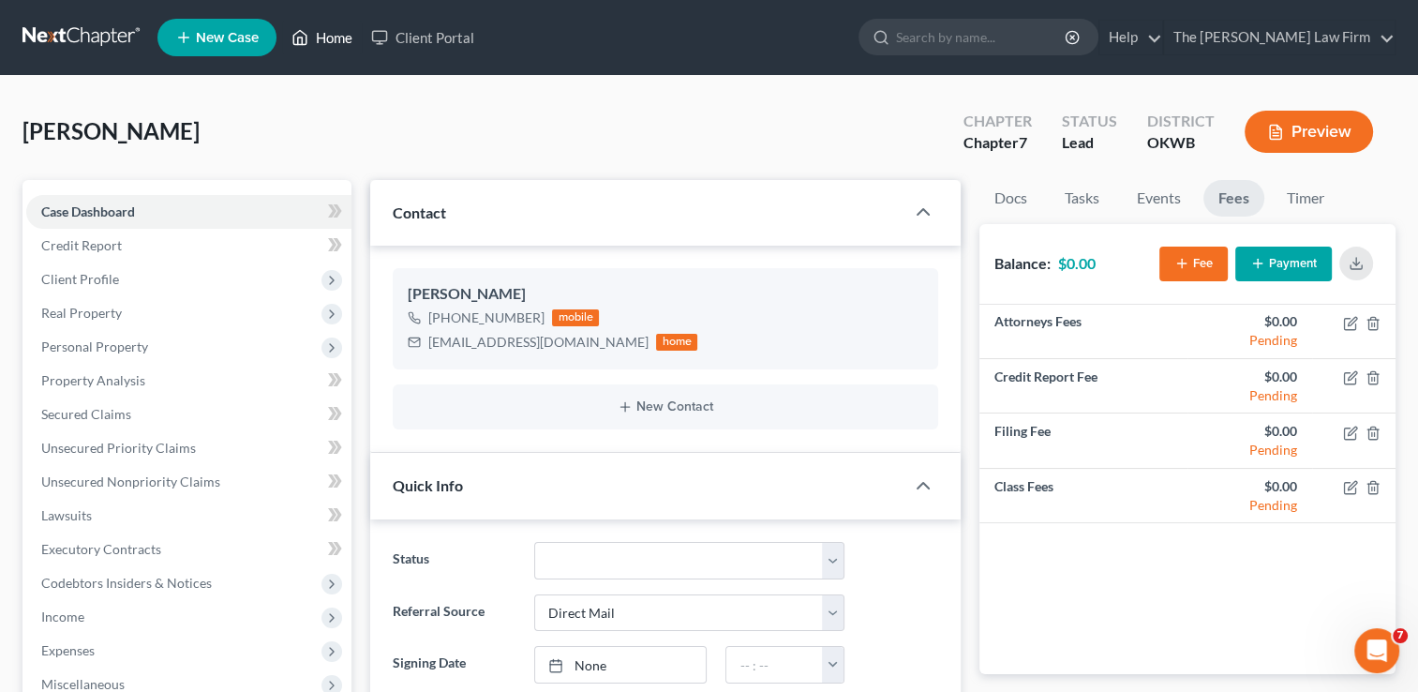
click at [312, 43] on link "Home" at bounding box center [322, 38] width 80 height 34
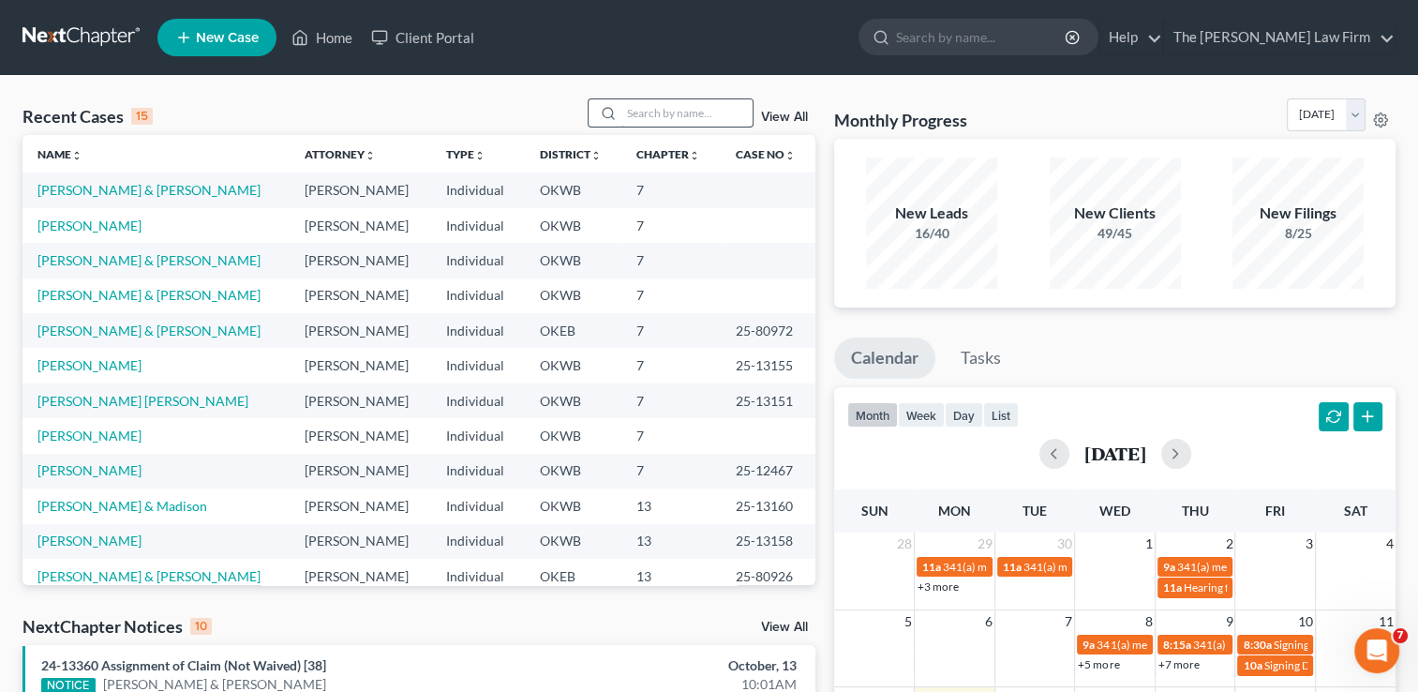
click at [658, 118] on input "search" at bounding box center [686, 112] width 131 height 27
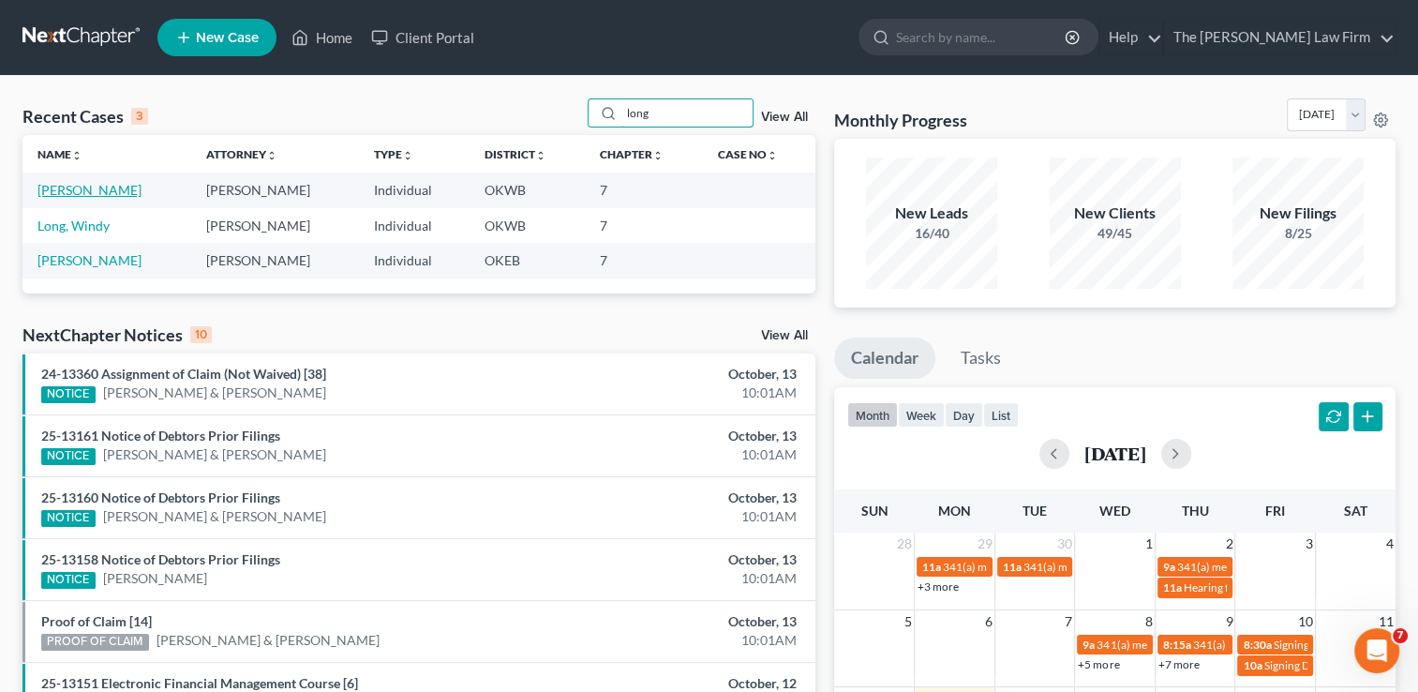
type input "long"
click at [72, 195] on link "[PERSON_NAME]" at bounding box center [89, 190] width 104 height 16
select select "2"
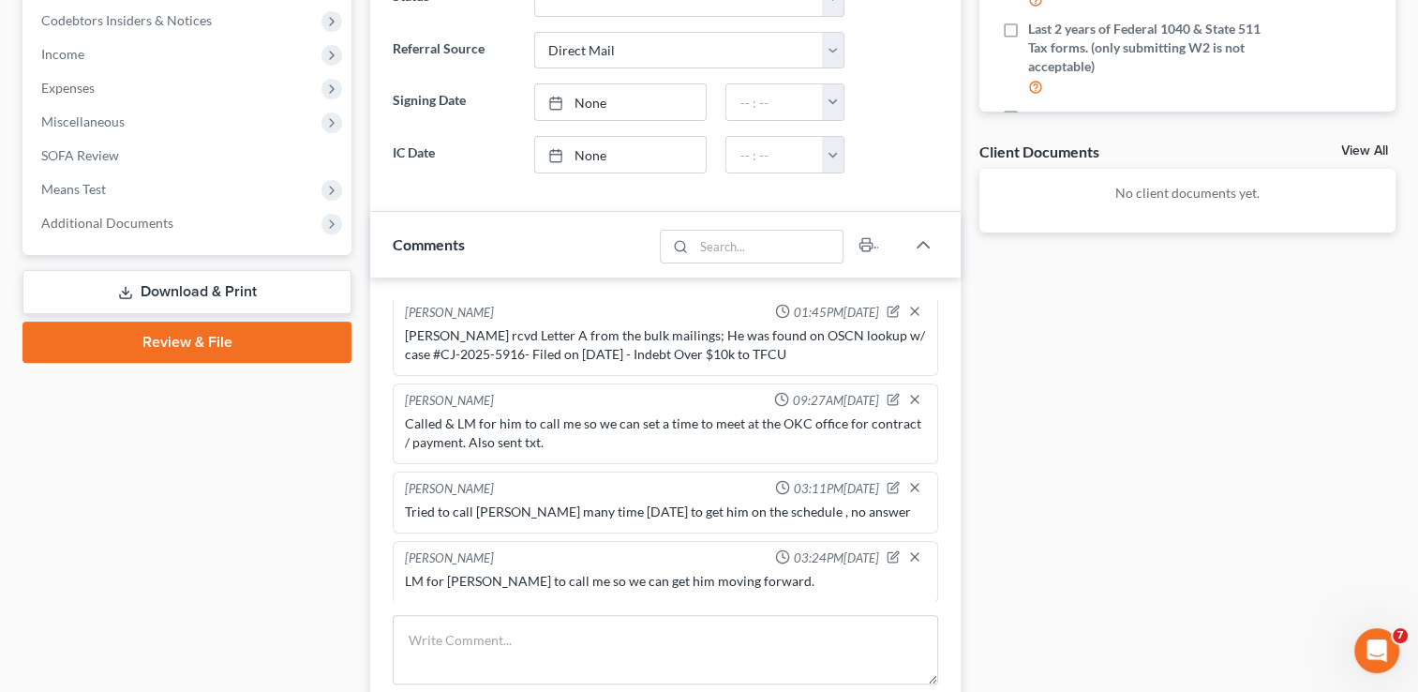
scroll to position [656, 0]
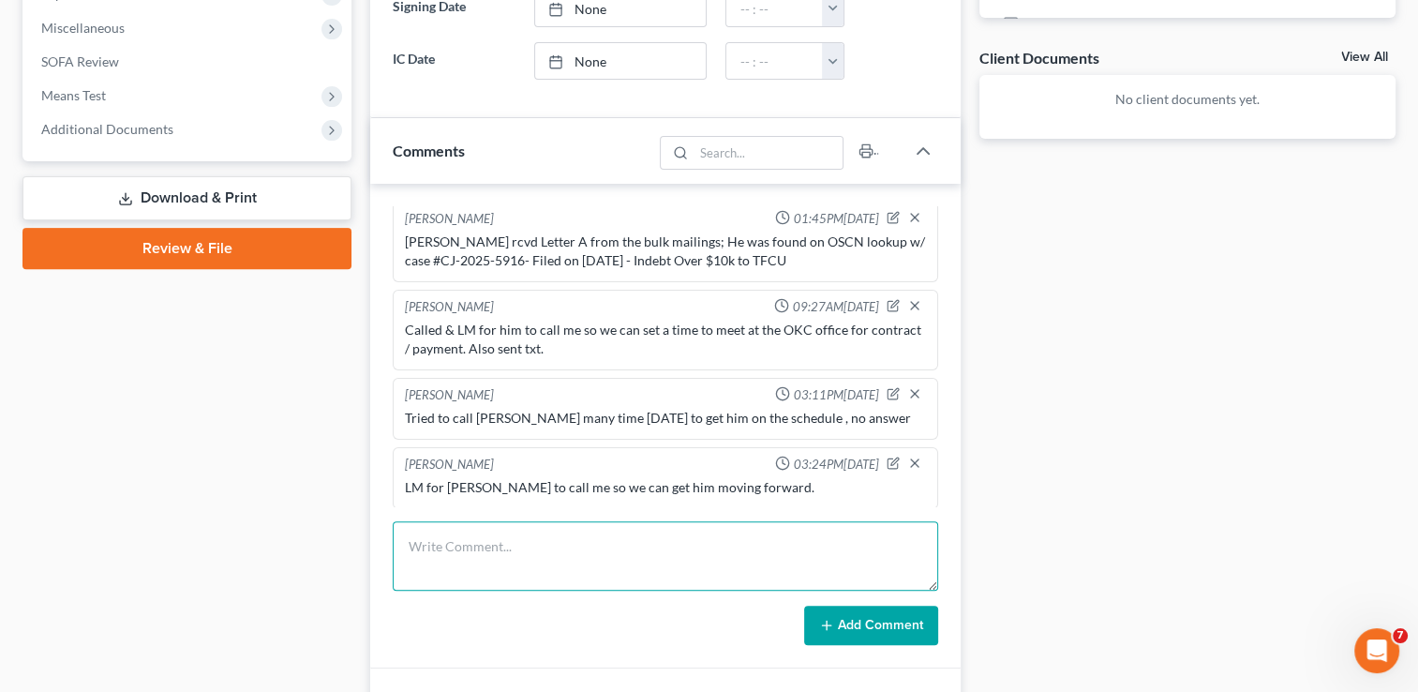
click at [798, 530] on textarea at bounding box center [665, 555] width 545 height 69
type textarea "[PERSON_NAME] emailed contract on 10/3"
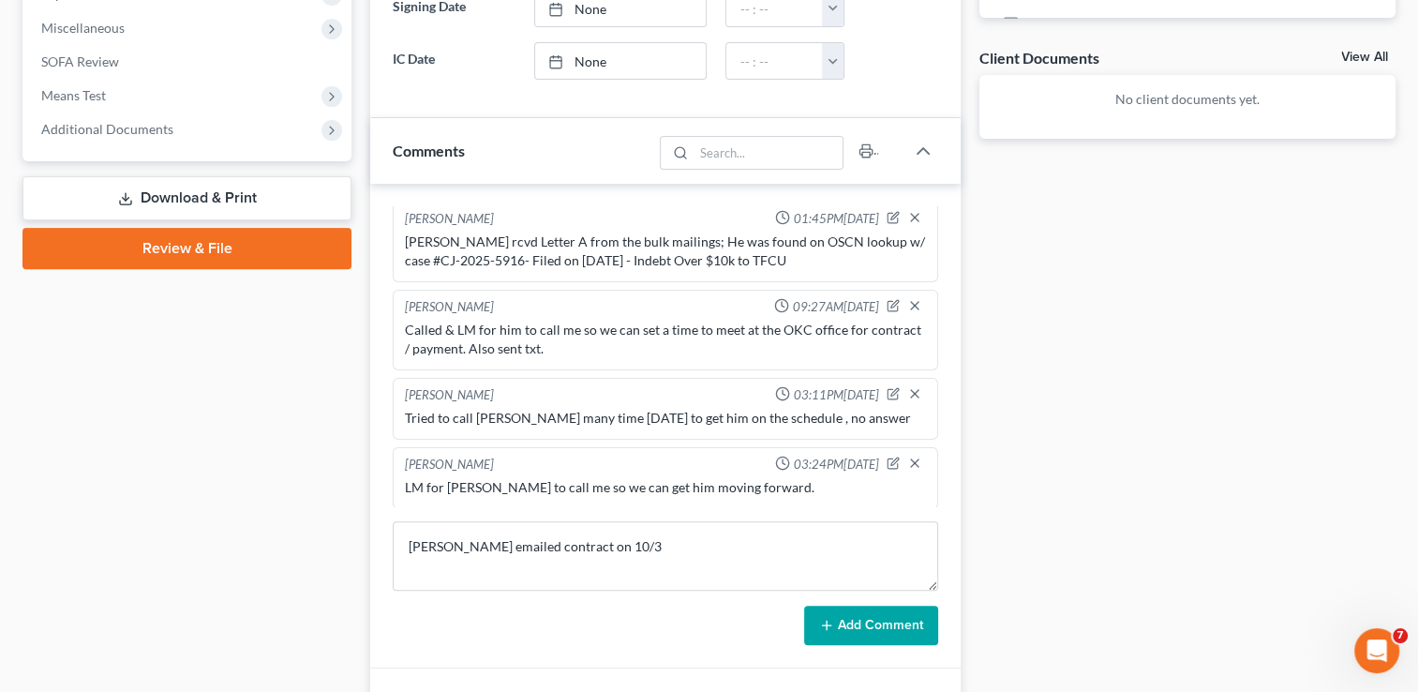
click at [903, 620] on button "Add Comment" at bounding box center [871, 624] width 134 height 39
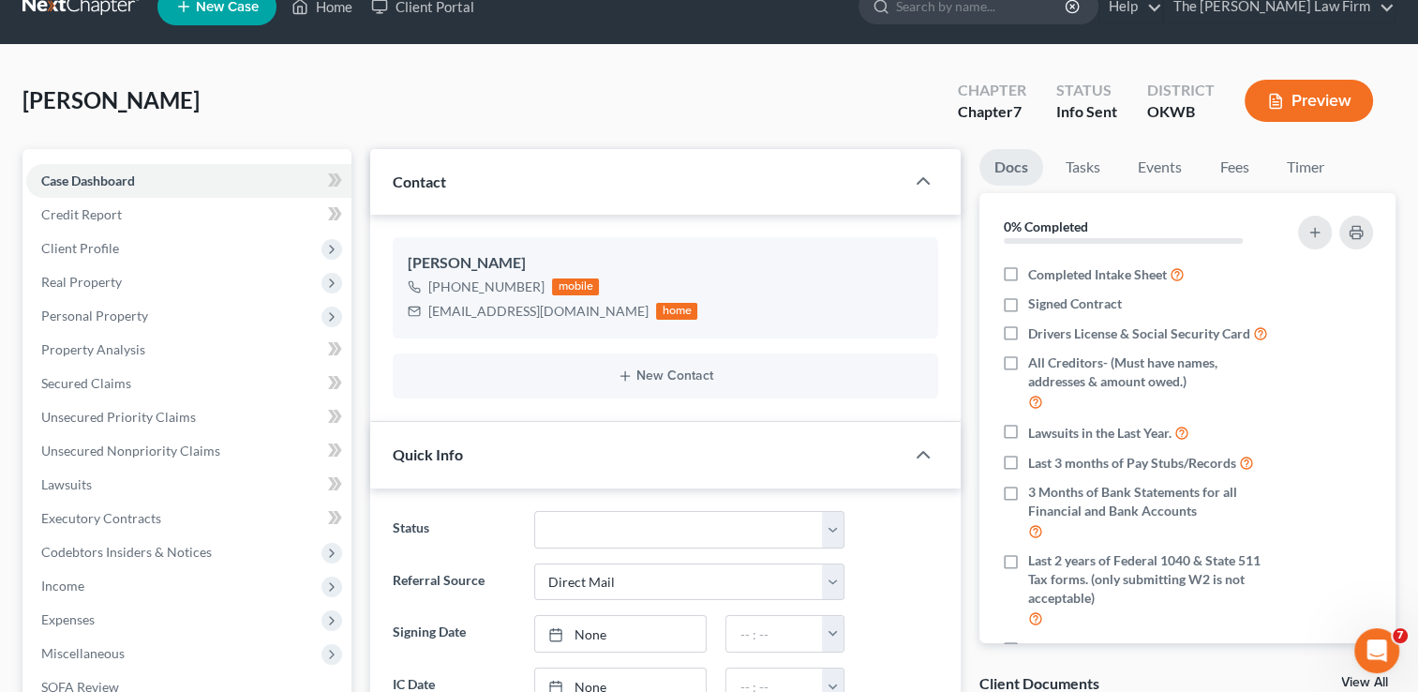
scroll to position [0, 0]
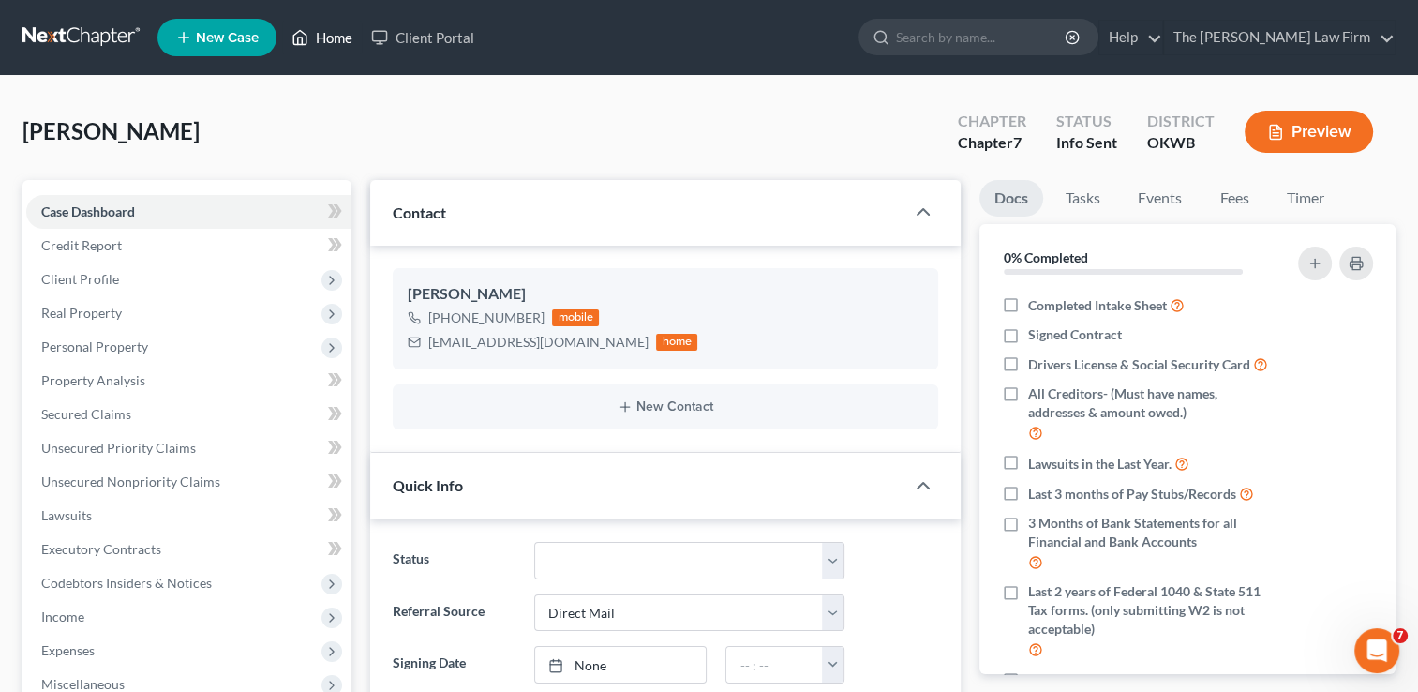
click at [337, 46] on link "Home" at bounding box center [322, 38] width 80 height 34
